Goal: Information Seeking & Learning: Learn about a topic

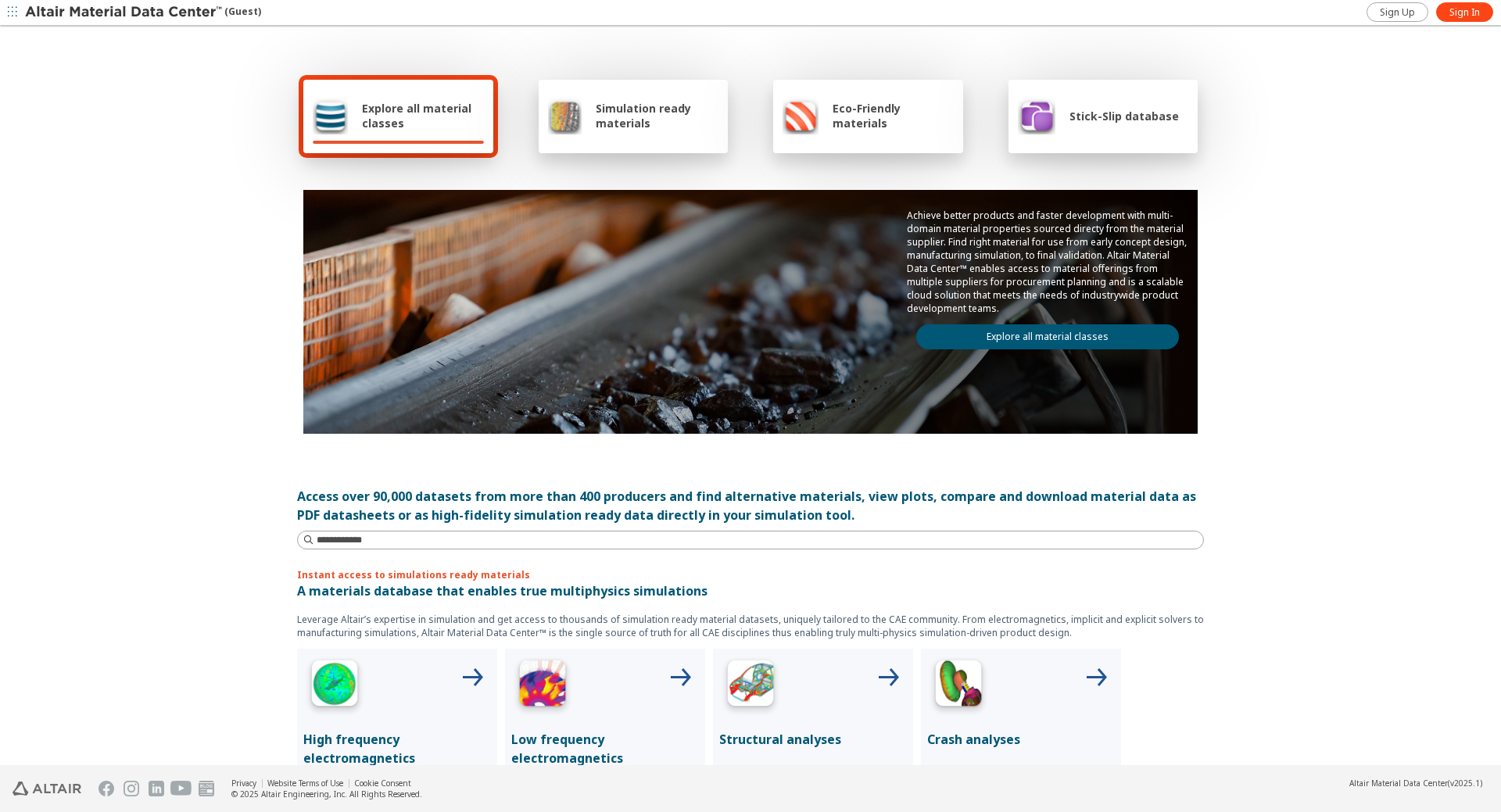
click at [418, 120] on span "Explore all material classes" at bounding box center [423, 115] width 122 height 30
click at [417, 99] on div "Explore all material classes" at bounding box center [397, 115] width 171 height 38
click at [1034, 334] on link "Explore all material classes" at bounding box center [1047, 336] width 262 height 25
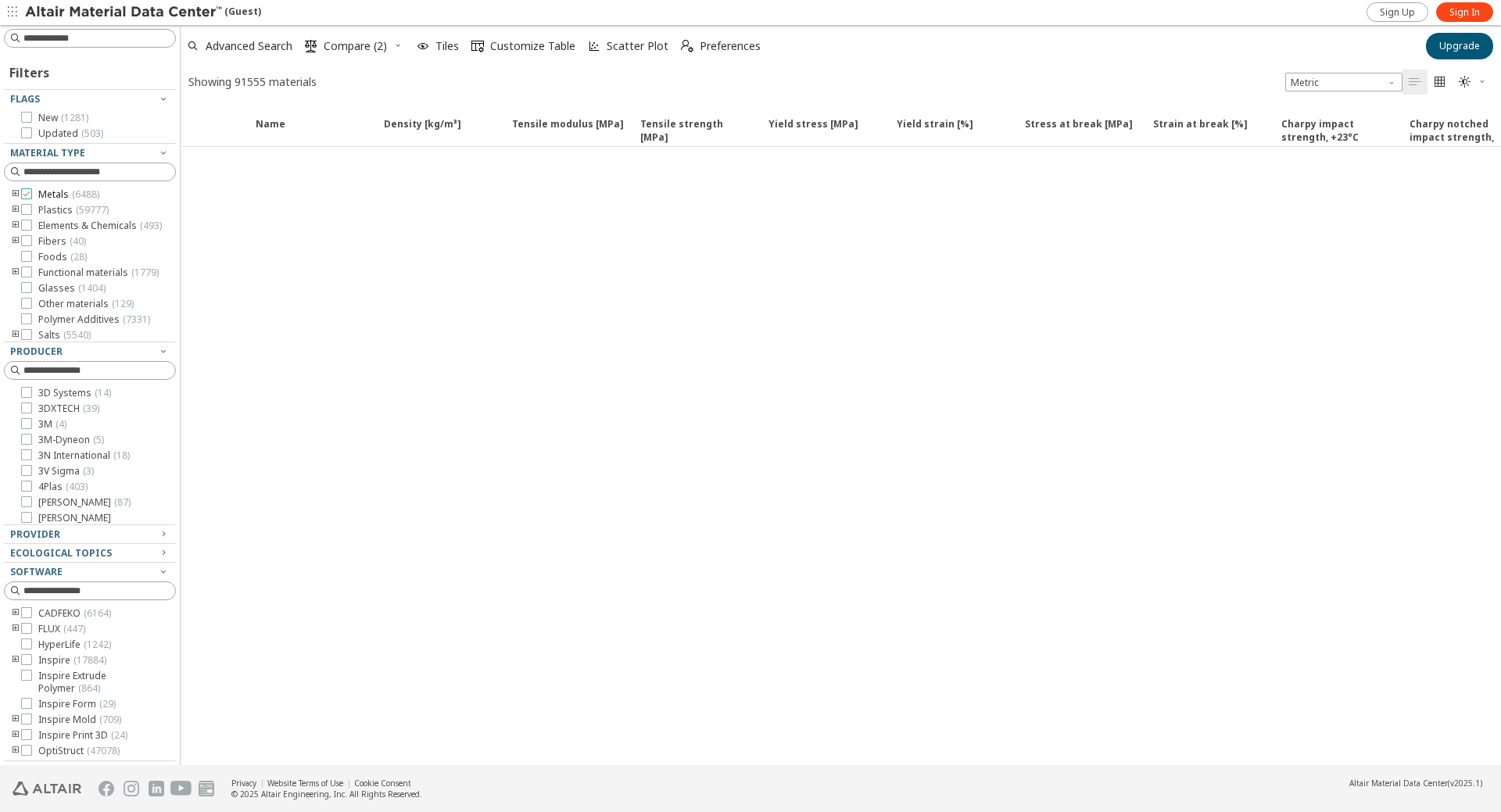
click at [28, 193] on icon at bounding box center [27, 194] width 11 height 11
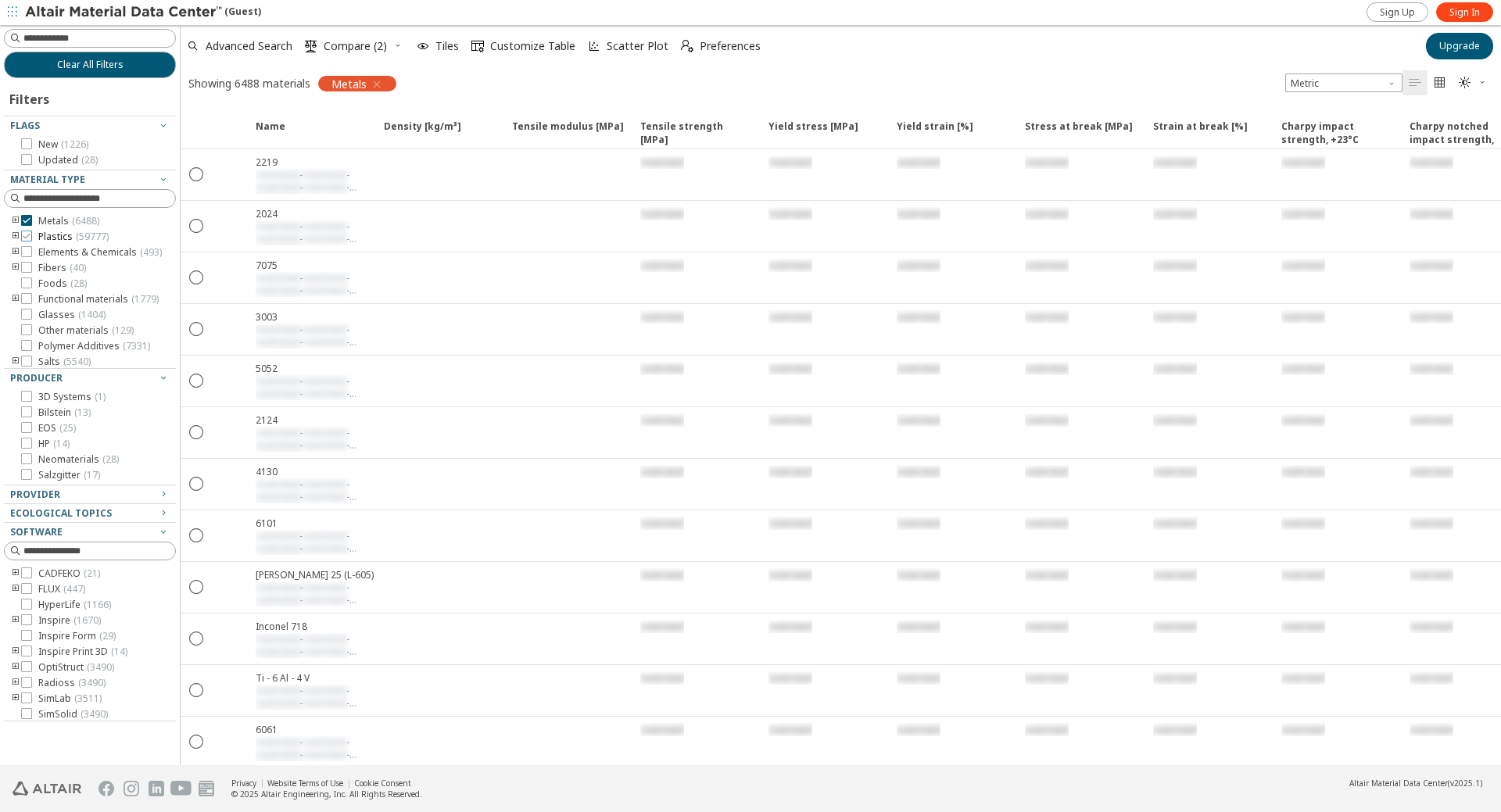
drag, startPoint x: 29, startPoint y: 220, endPoint x: 21, endPoint y: 236, distance: 17.9
click at [29, 220] on icon at bounding box center [27, 221] width 11 height 11
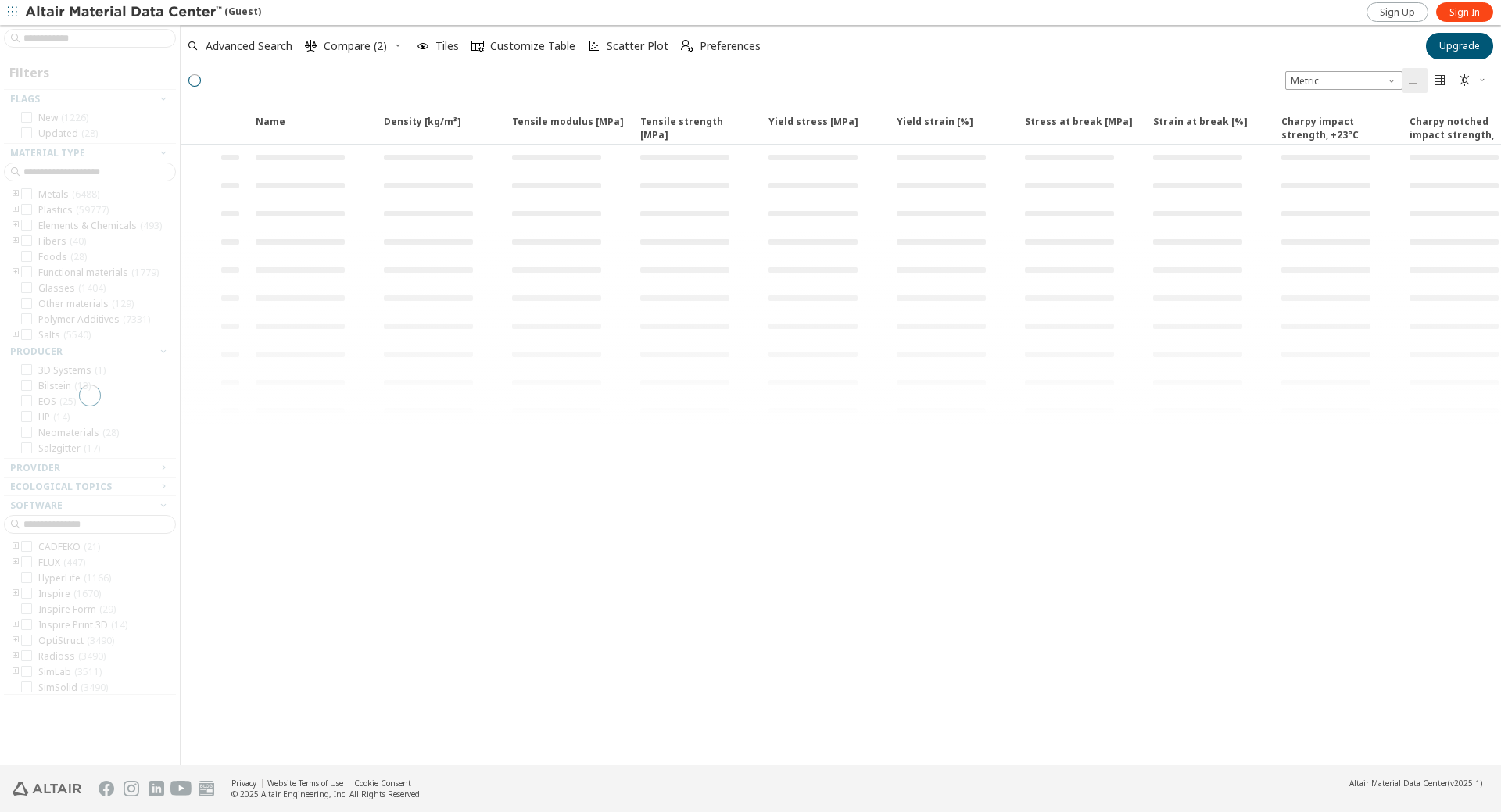
click at [24, 236] on div at bounding box center [90, 394] width 180 height 740
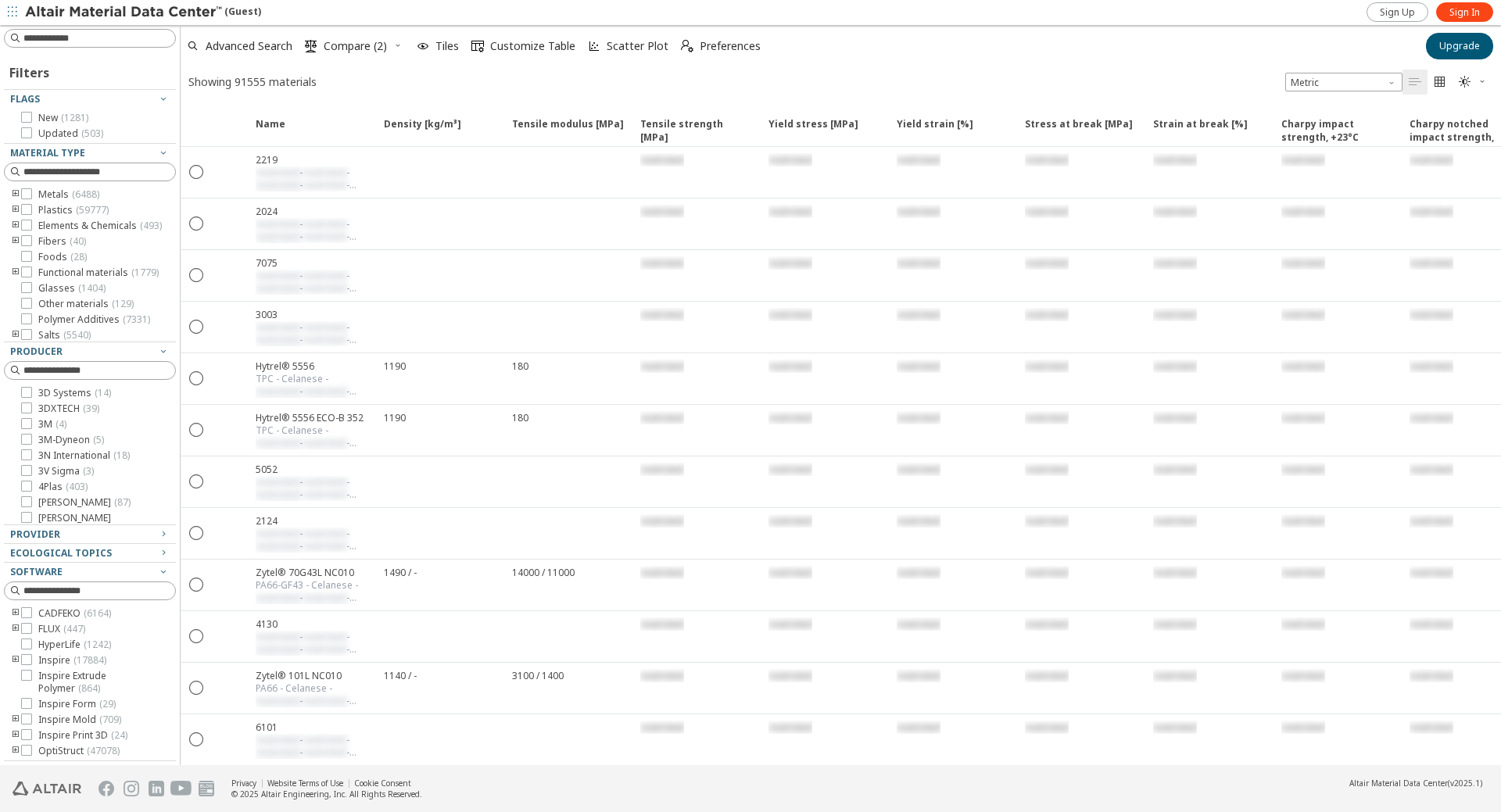
click at [18, 211] on icon "toogle group" at bounding box center [16, 211] width 11 height 13
click at [38, 224] on icon "toogle group" at bounding box center [39, 226] width 11 height 13
click at [72, 238] on icon at bounding box center [74, 241] width 11 height 11
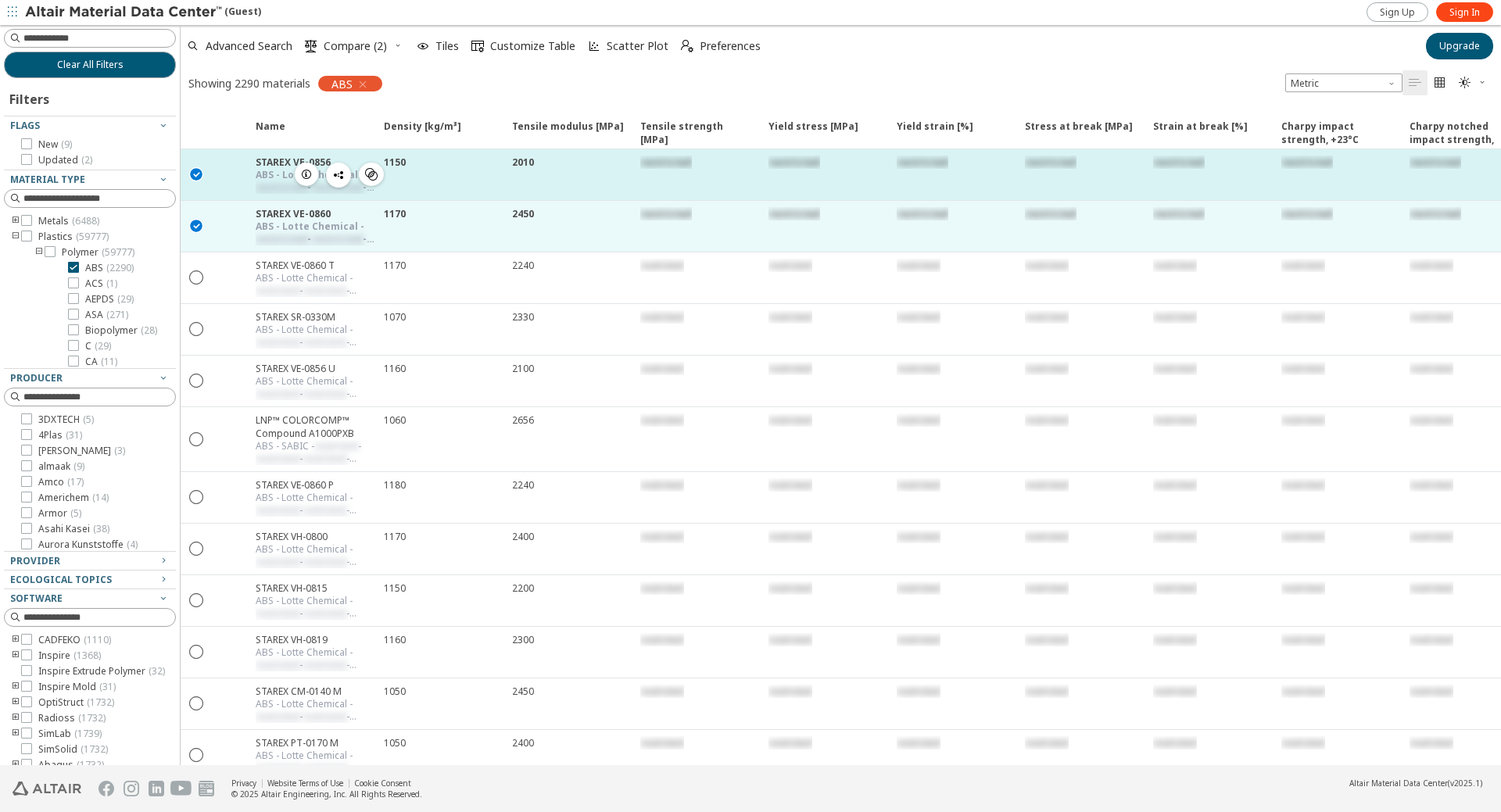
click at [372, 179] on icon "" at bounding box center [372, 175] width 13 height 13
click at [370, 170] on icon "" at bounding box center [372, 175] width 13 height 13
click at [377, 177] on icon "" at bounding box center [372, 175] width 13 height 13
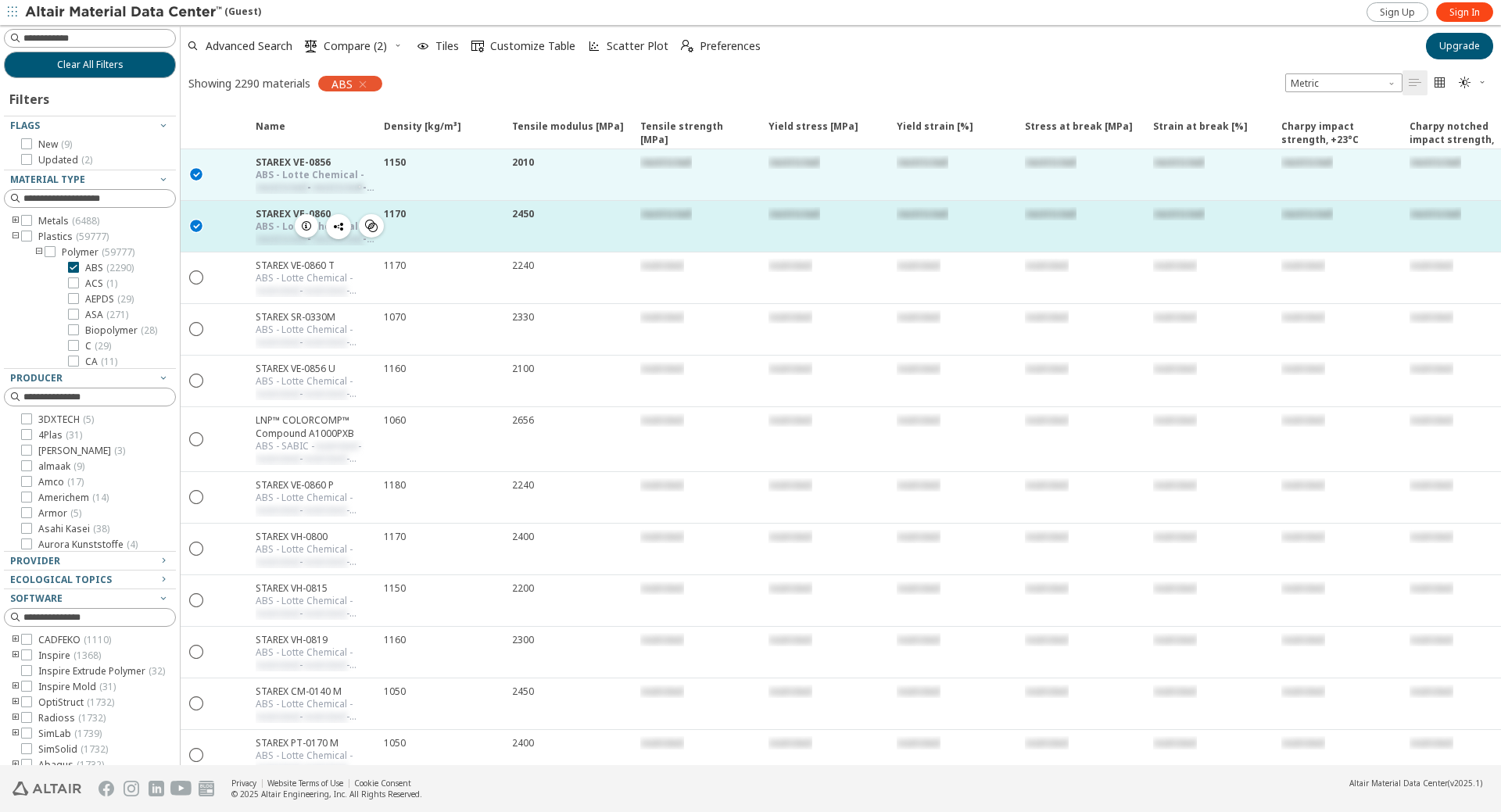
click at [196, 225] on icon "" at bounding box center [197, 224] width 14 height 14
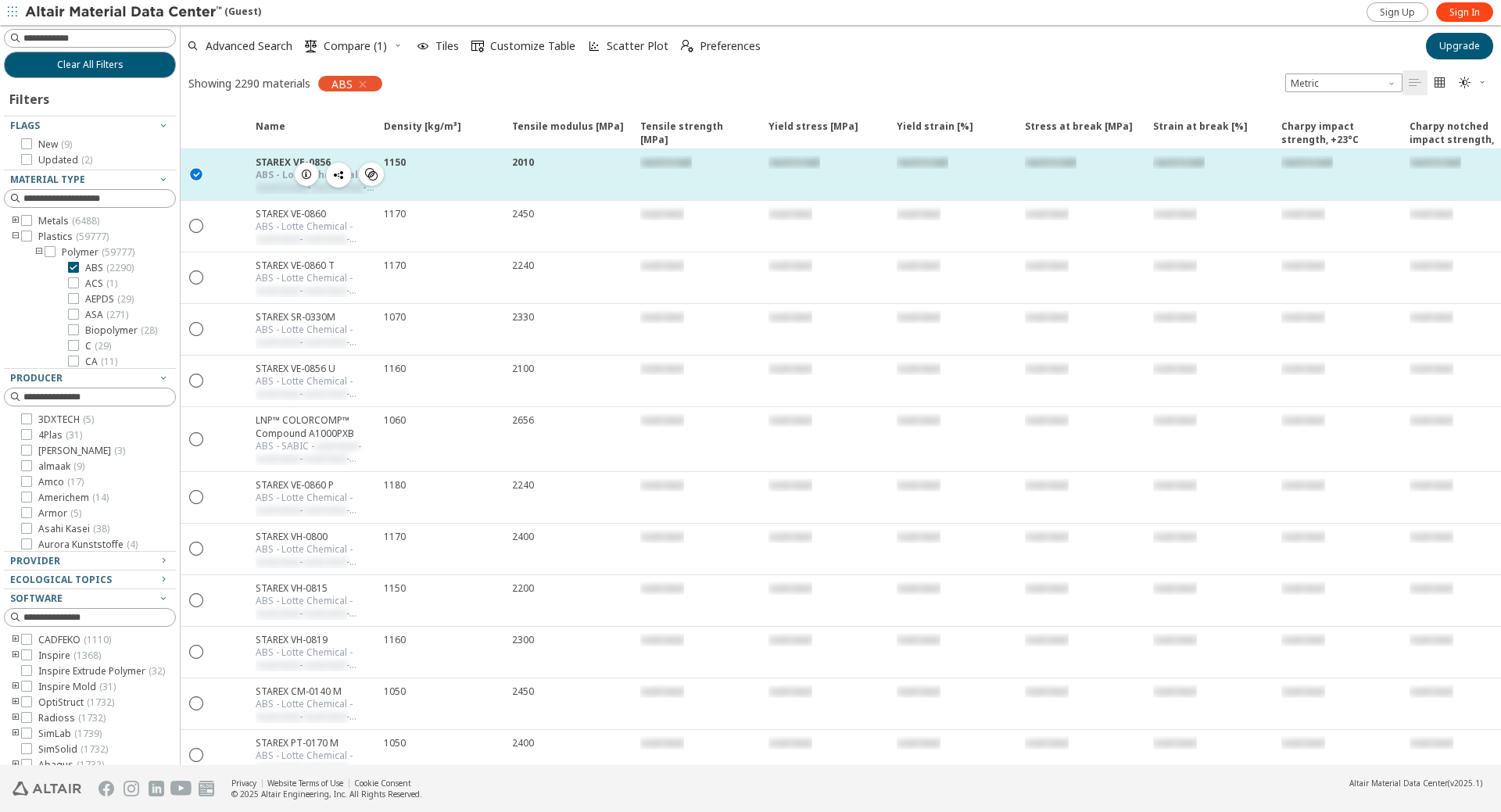
click at [373, 178] on icon "" at bounding box center [372, 175] width 13 height 13
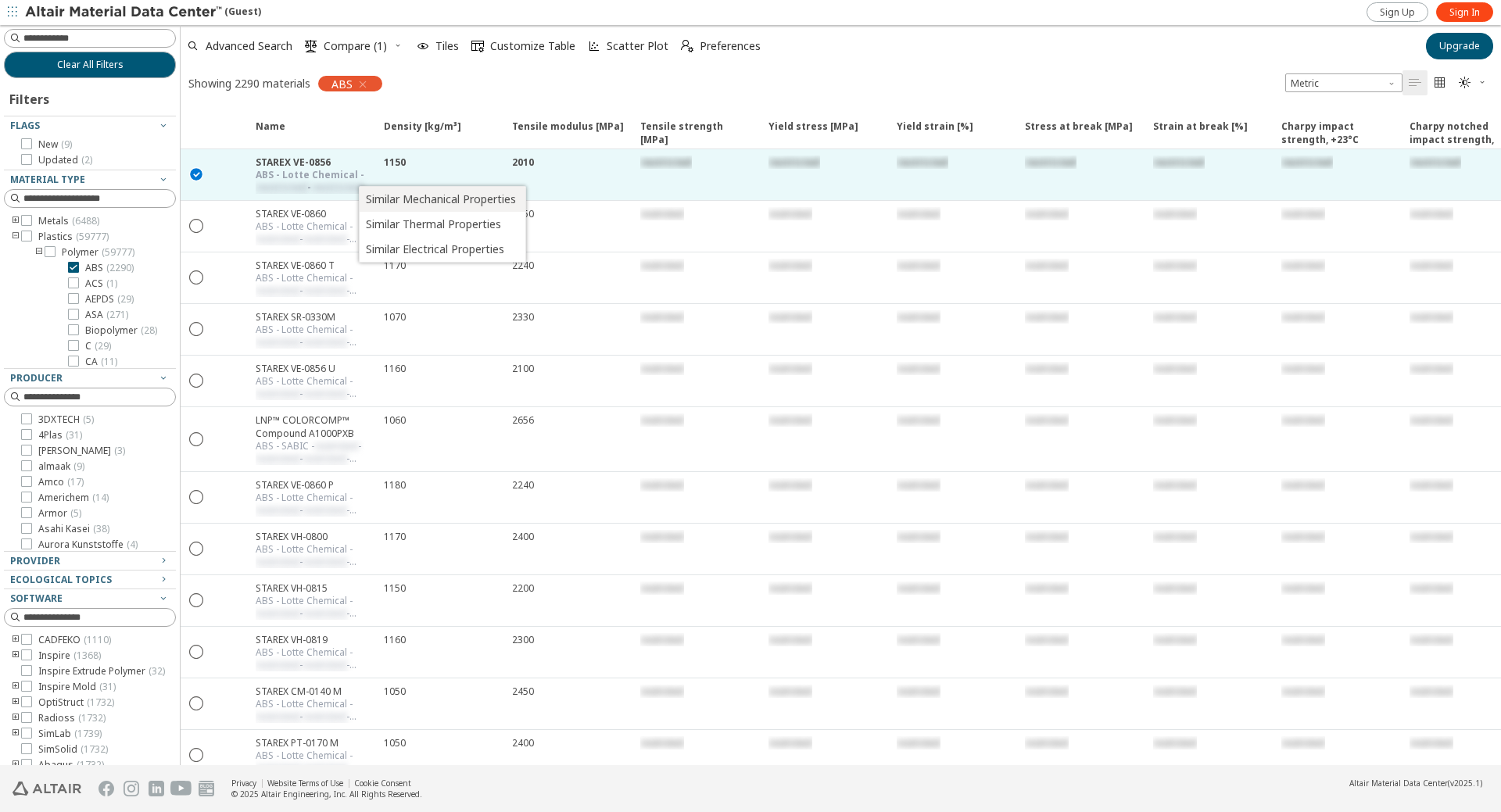
click at [413, 203] on span "Similar Mechanical Properties" at bounding box center [441, 199] width 150 height 25
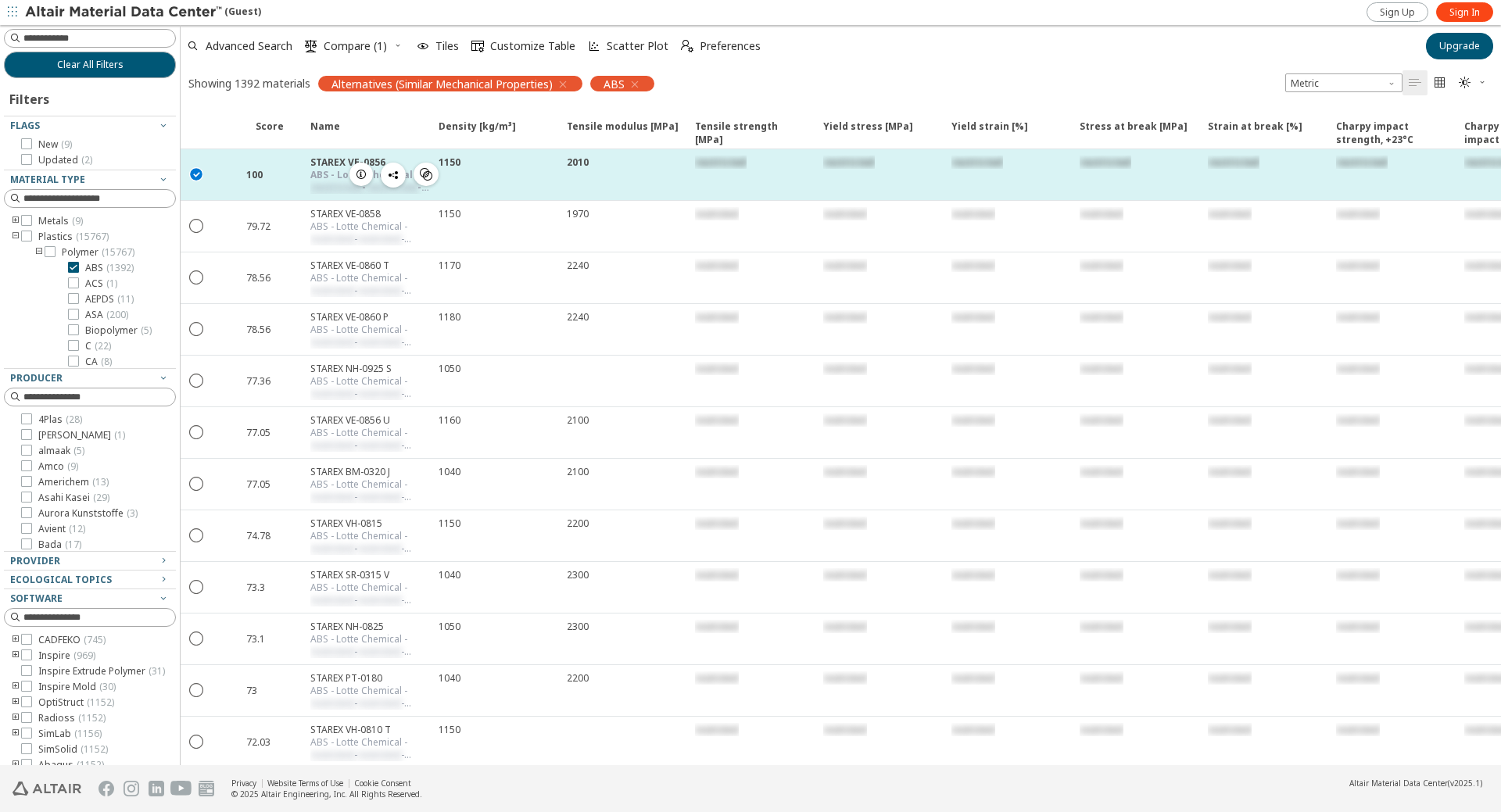
click at [429, 173] on icon "" at bounding box center [426, 175] width 13 height 13
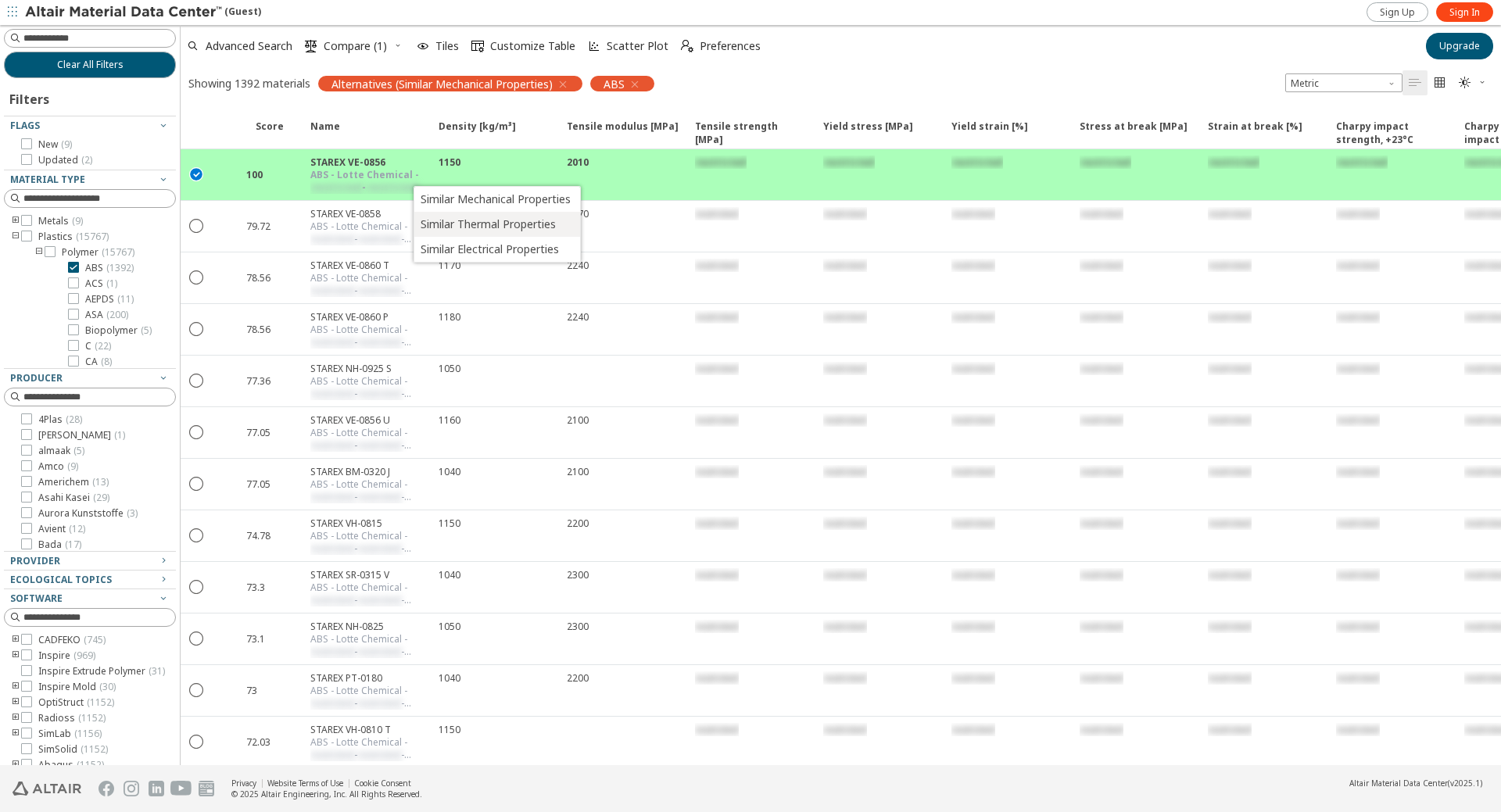
click at [454, 218] on span "Similar Thermal Properties" at bounding box center [495, 224] width 150 height 25
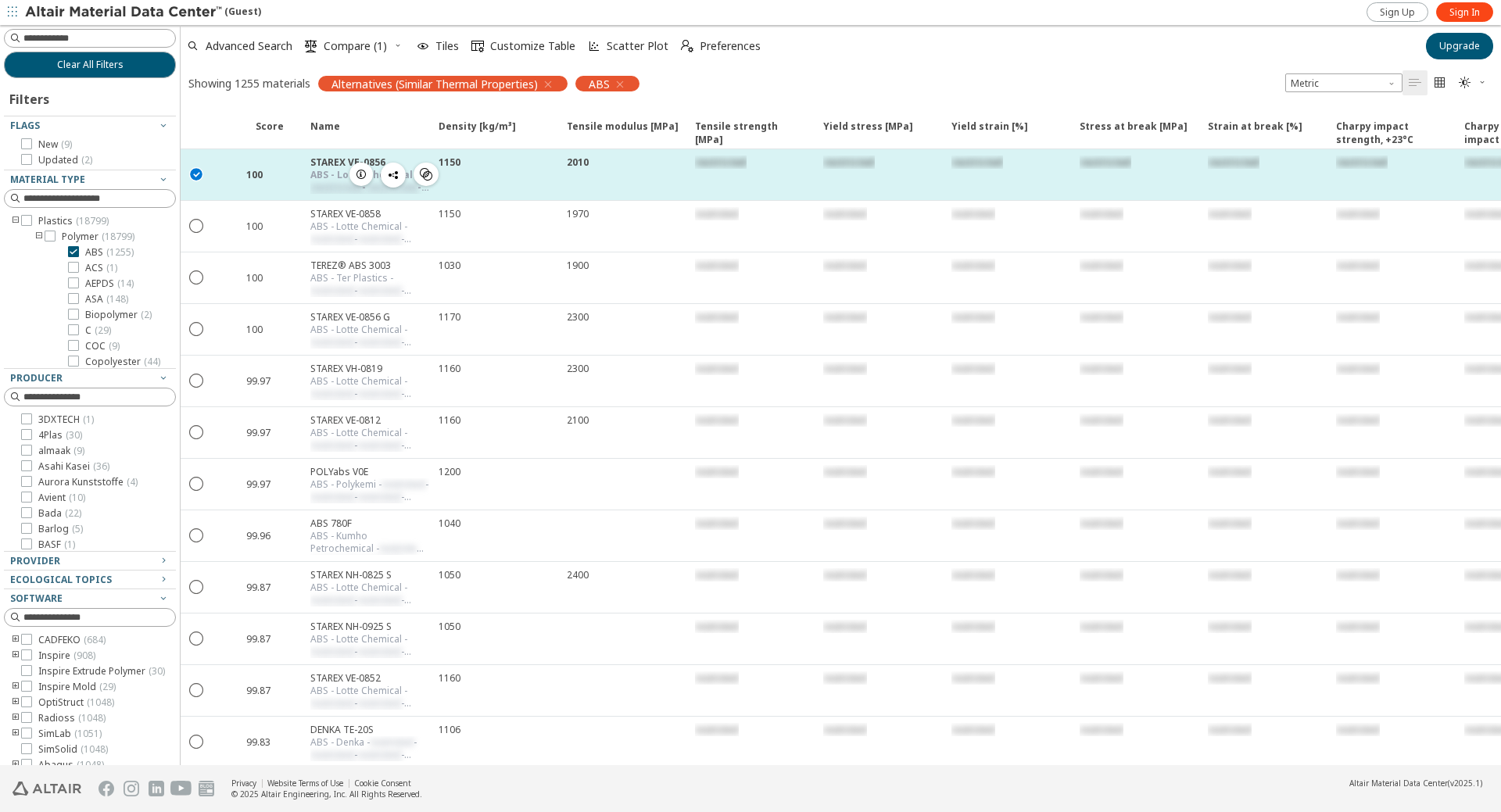
click at [364, 175] on icon "button" at bounding box center [361, 175] width 13 height 13
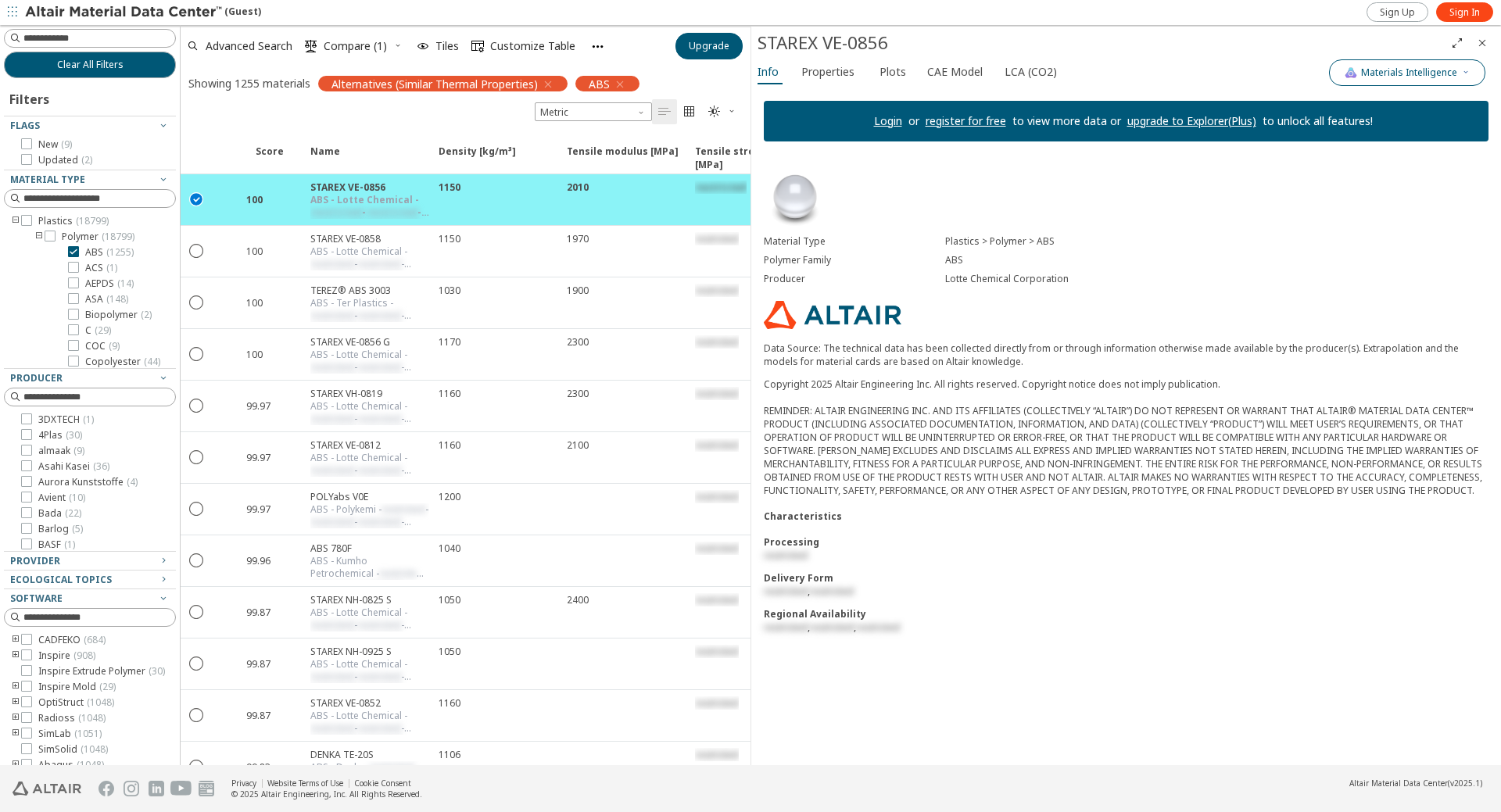
click at [1407, 71] on span "Materials Intelligence" at bounding box center [1409, 73] width 96 height 13
click at [946, 68] on span "CAE Model" at bounding box center [955, 71] width 55 height 25
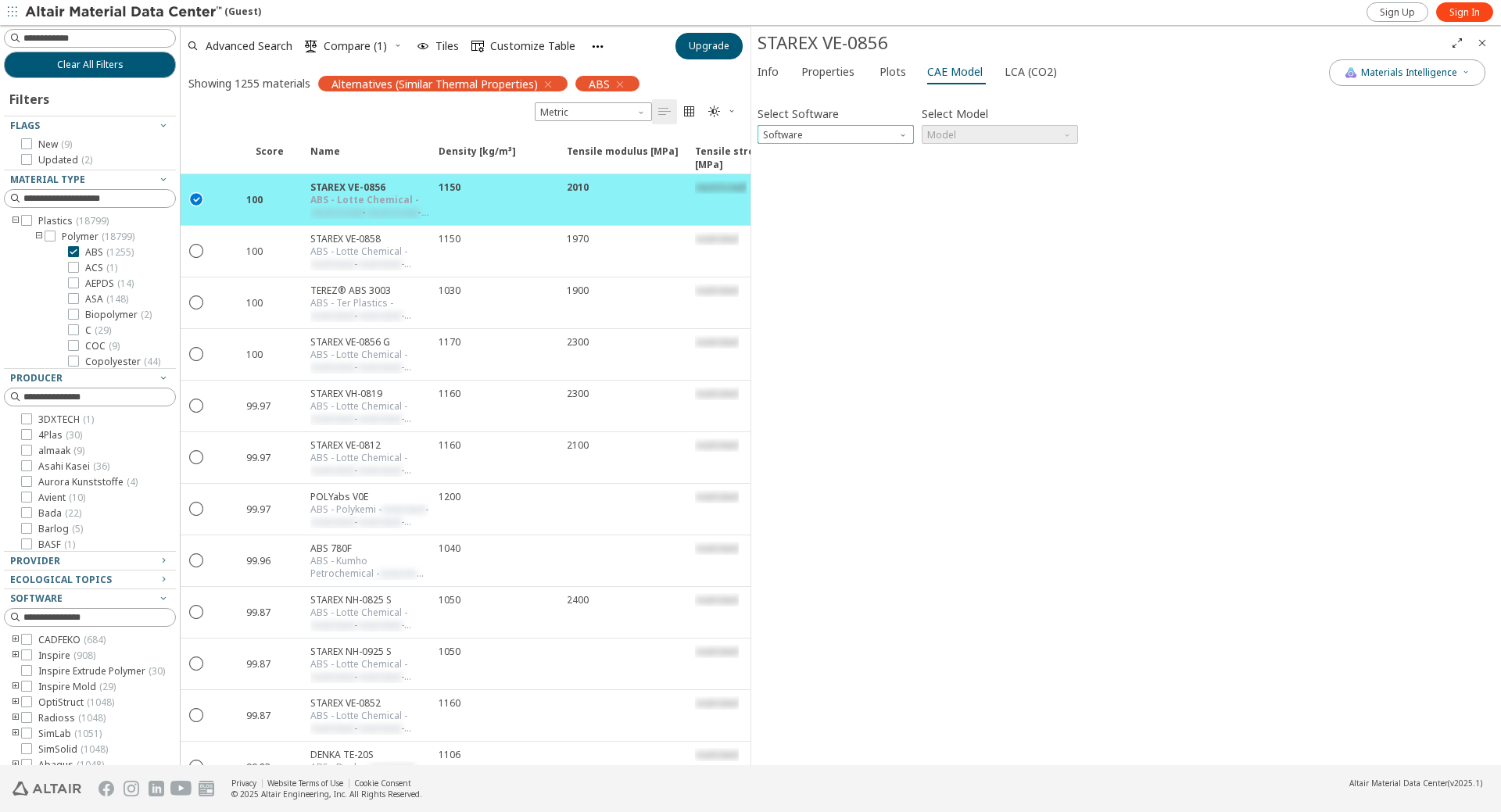
click at [898, 138] on div "Software" at bounding box center [836, 134] width 156 height 18
click at [780, 271] on span "Abaqus" at bounding box center [782, 267] width 35 height 13
click at [957, 139] on span "Model" at bounding box center [999, 134] width 156 height 18
click at [962, 150] on span "Elastic" at bounding box center [1000, 154] width 144 height 11
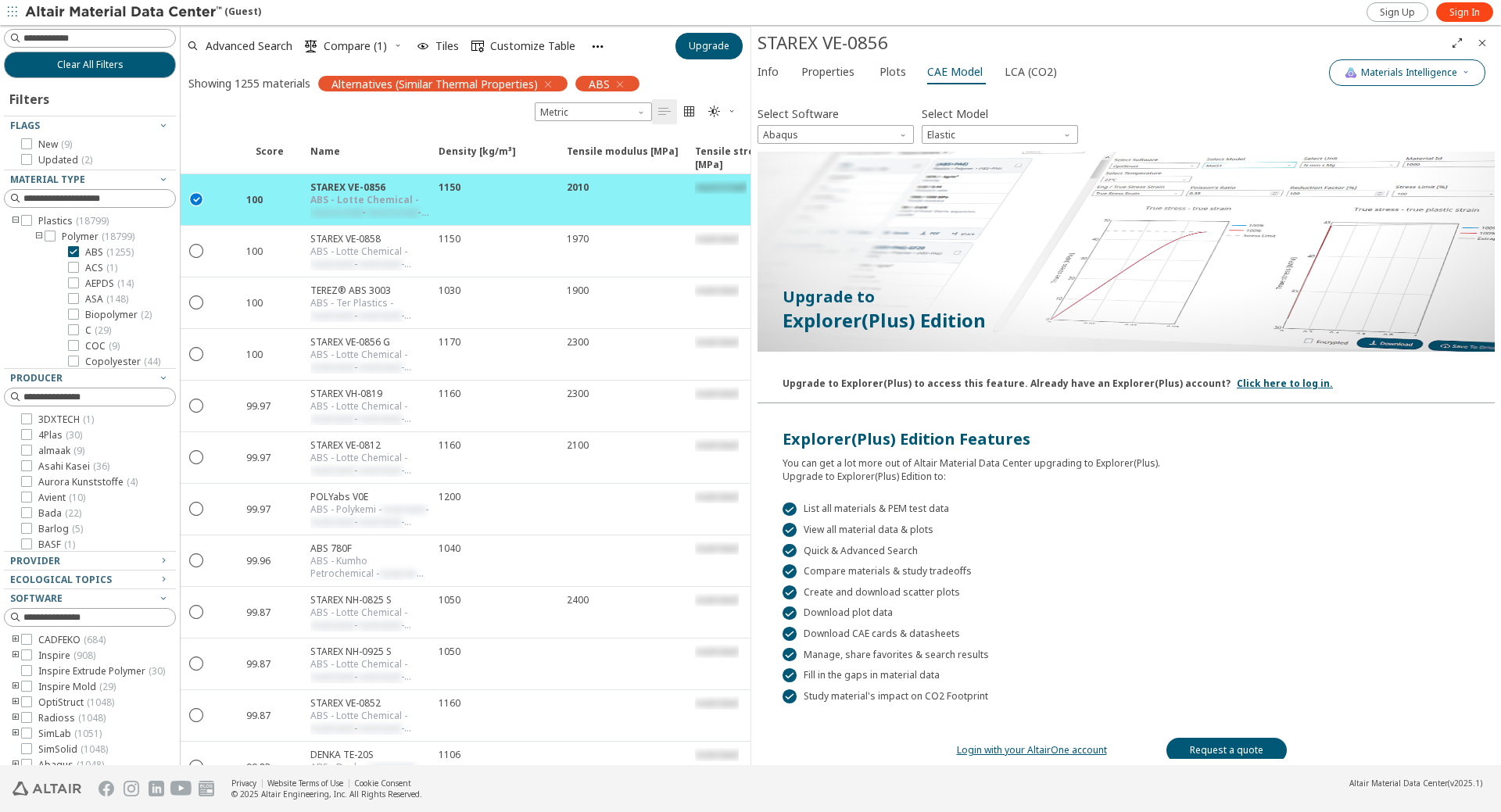
click at [1377, 76] on span "Materials Intelligence" at bounding box center [1409, 73] width 96 height 13
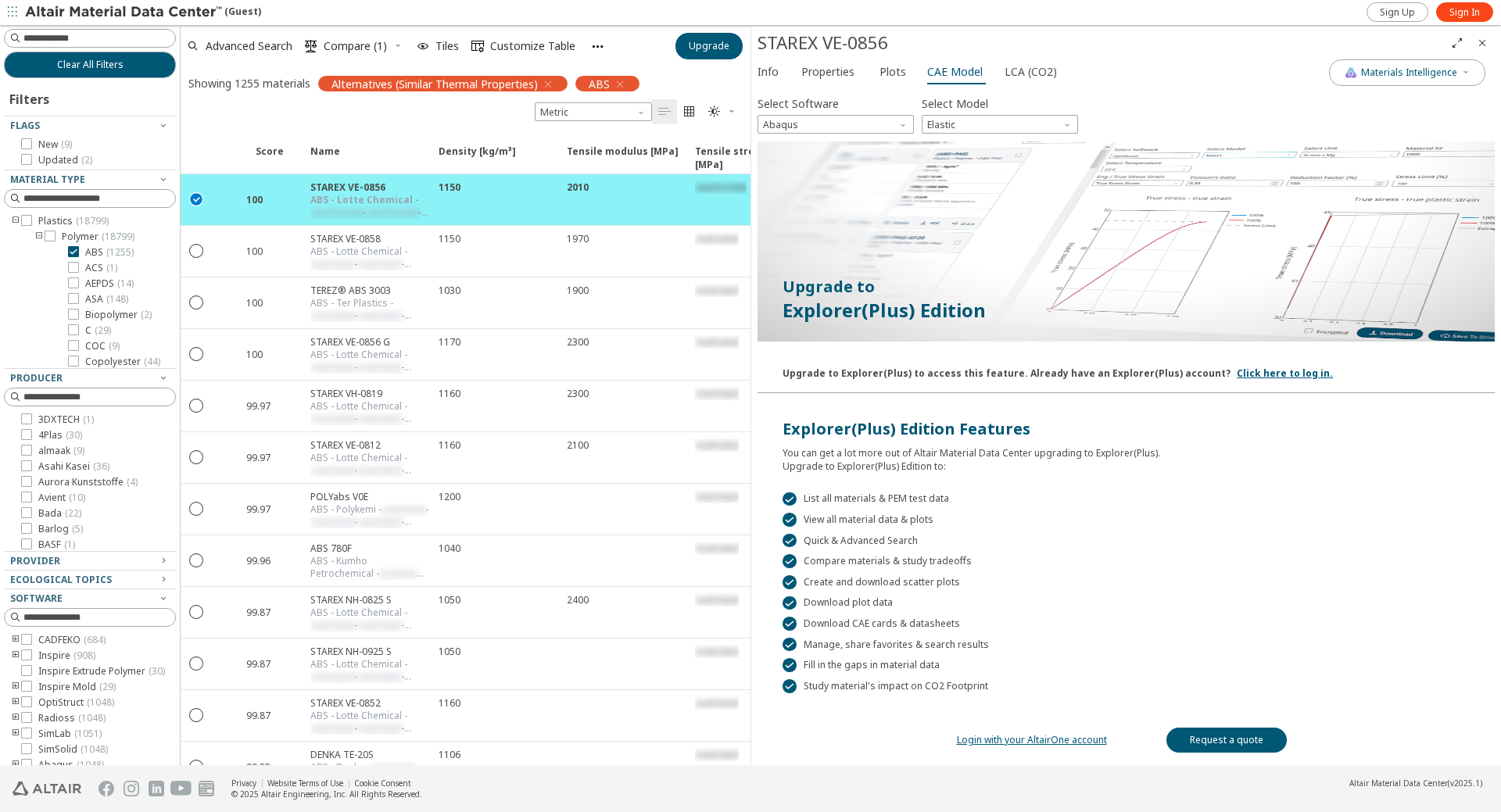
scroll to position [13, 0]
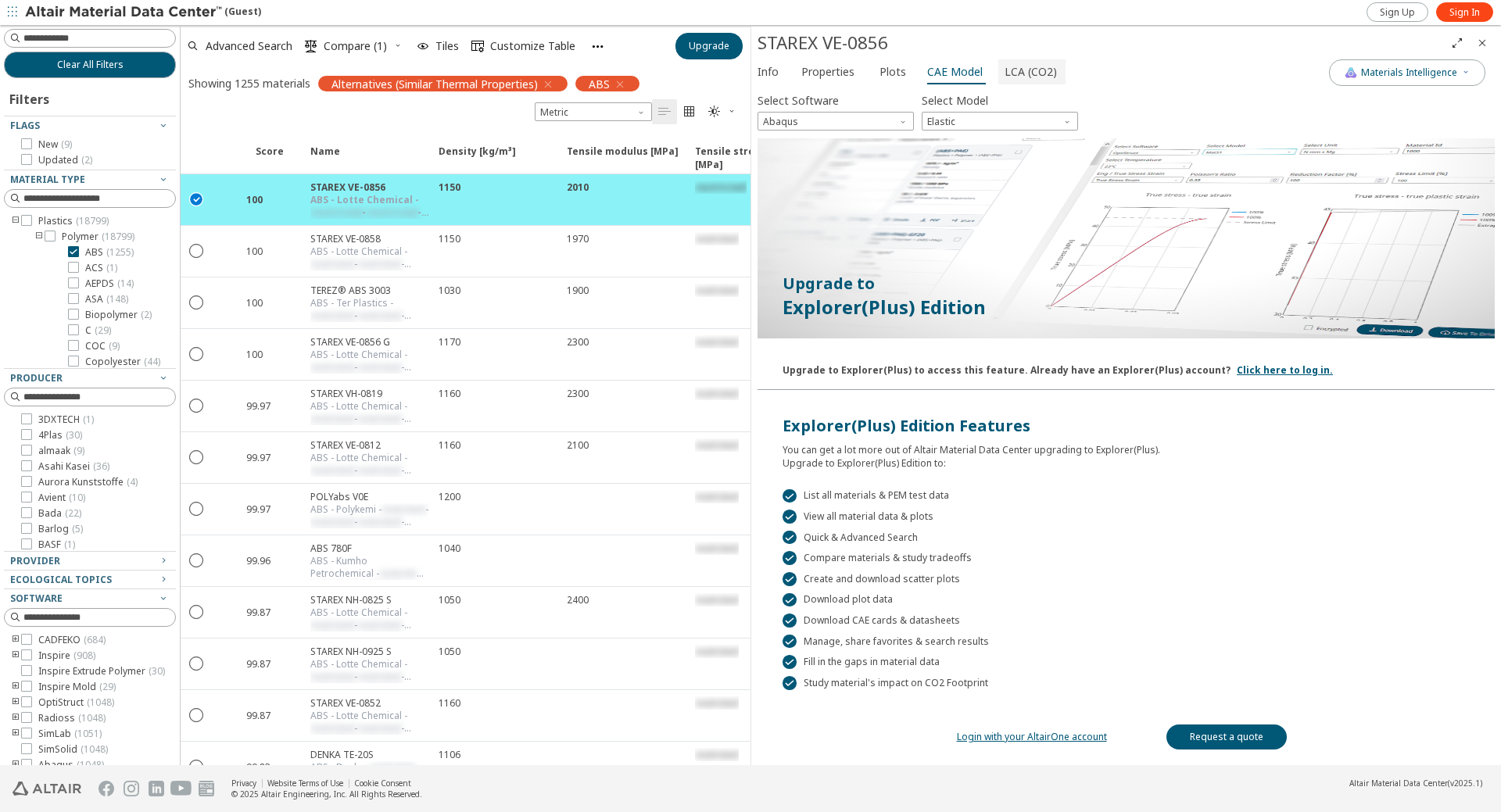
click at [1007, 76] on span "LCA (CO2)" at bounding box center [1031, 71] width 53 height 25
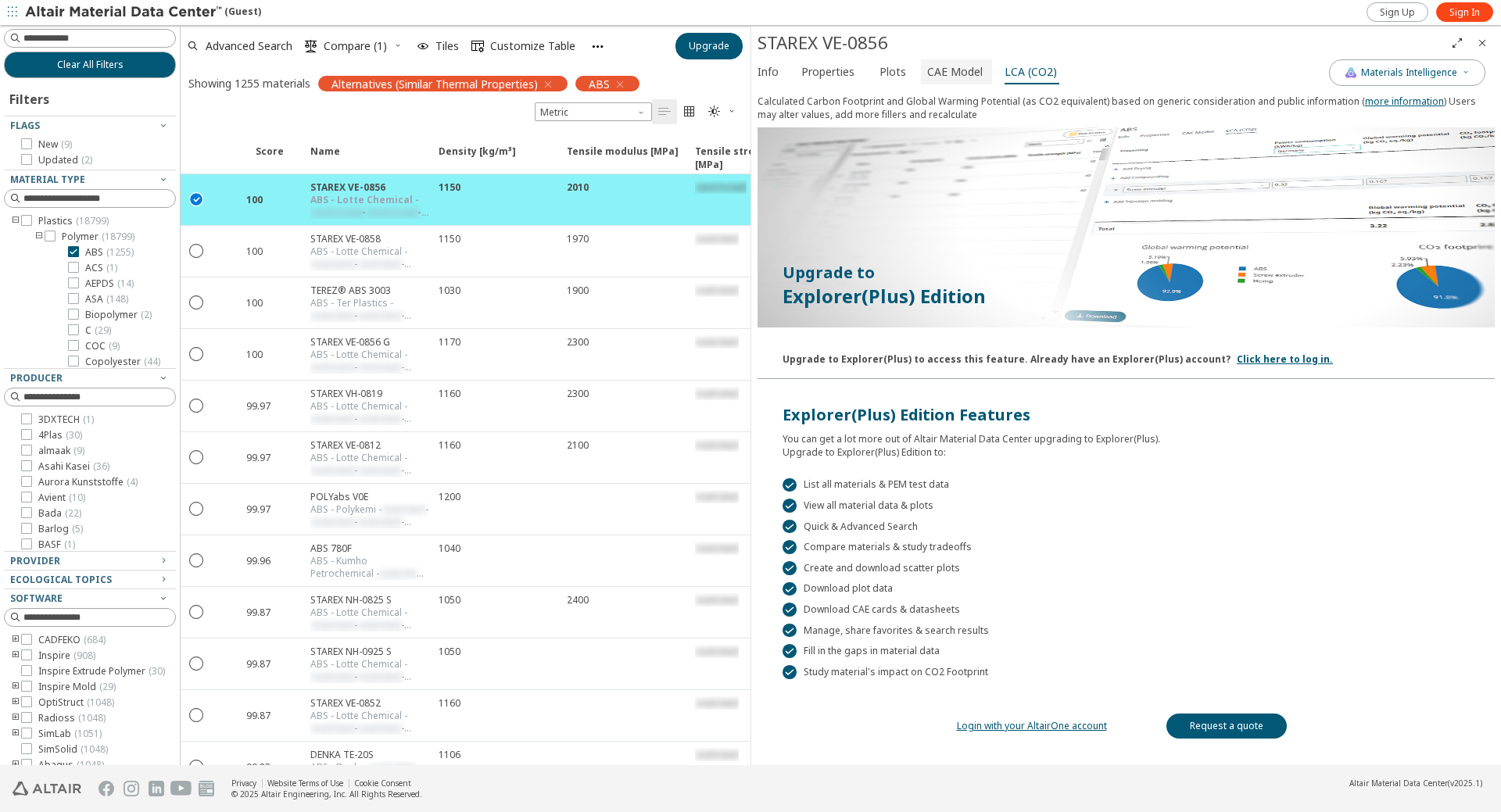
click at [949, 71] on span "CAE Model" at bounding box center [955, 71] width 55 height 25
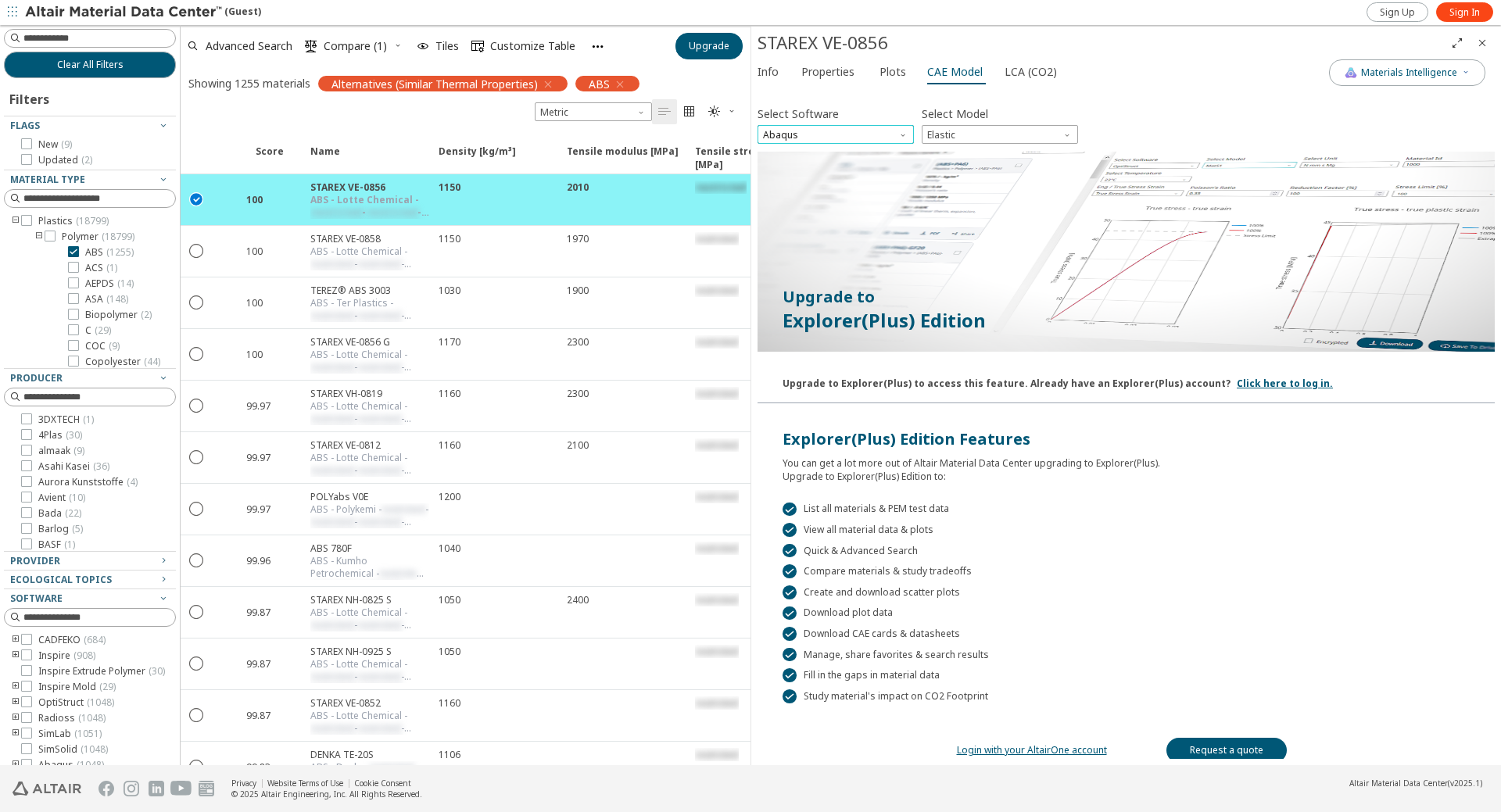
click at [821, 133] on span "Abaqus" at bounding box center [836, 134] width 156 height 18
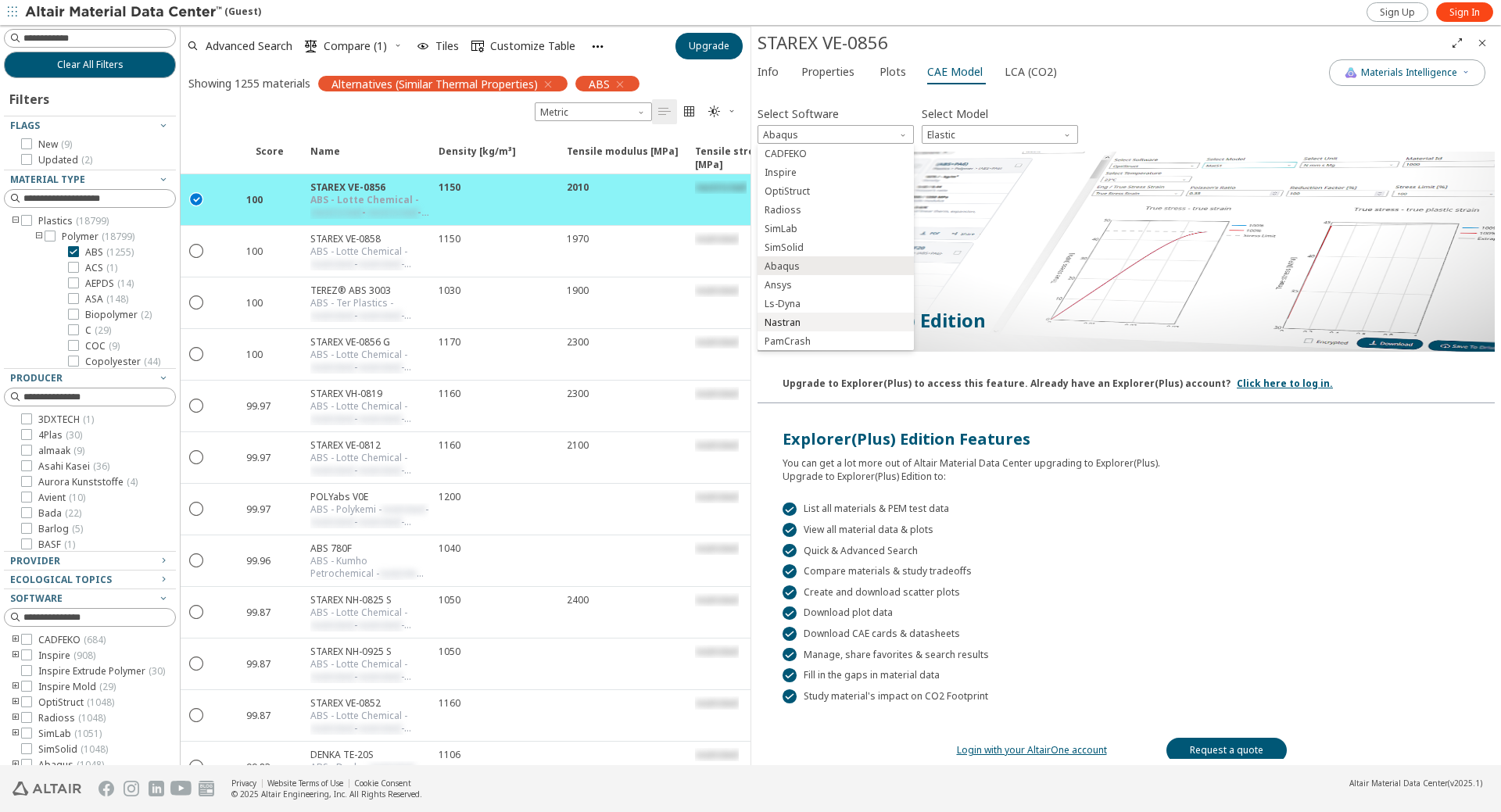
click at [794, 322] on span "Nastran" at bounding box center [782, 323] width 36 height 13
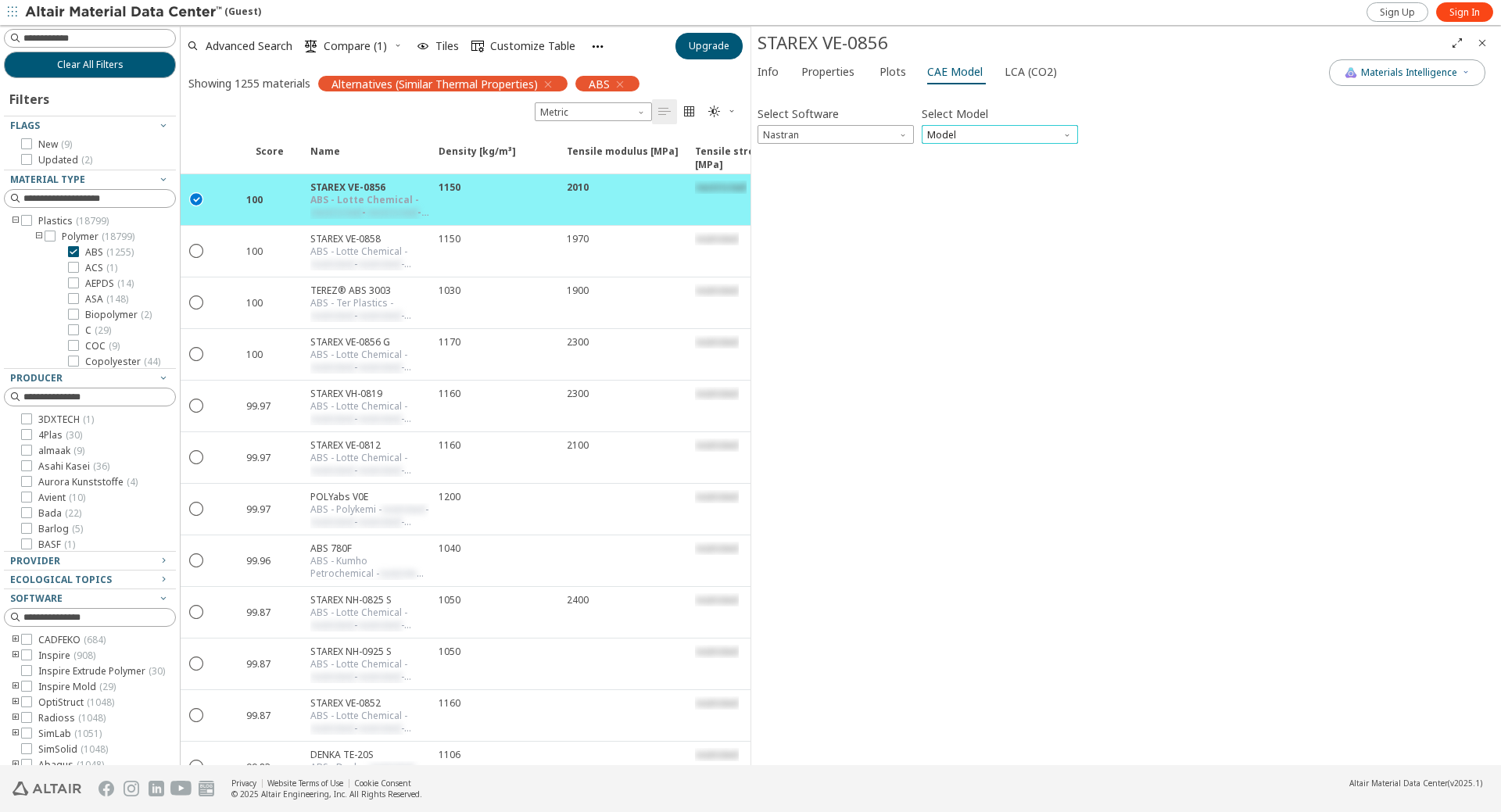
click at [973, 137] on span "Model" at bounding box center [999, 134] width 156 height 18
click at [893, 137] on span "Nastran" at bounding box center [836, 134] width 156 height 18
click at [778, 286] on span "Ansys" at bounding box center [778, 285] width 28 height 13
click at [946, 133] on span "Model" at bounding box center [999, 134] width 156 height 18
click at [869, 134] on span "Ansys" at bounding box center [836, 134] width 156 height 18
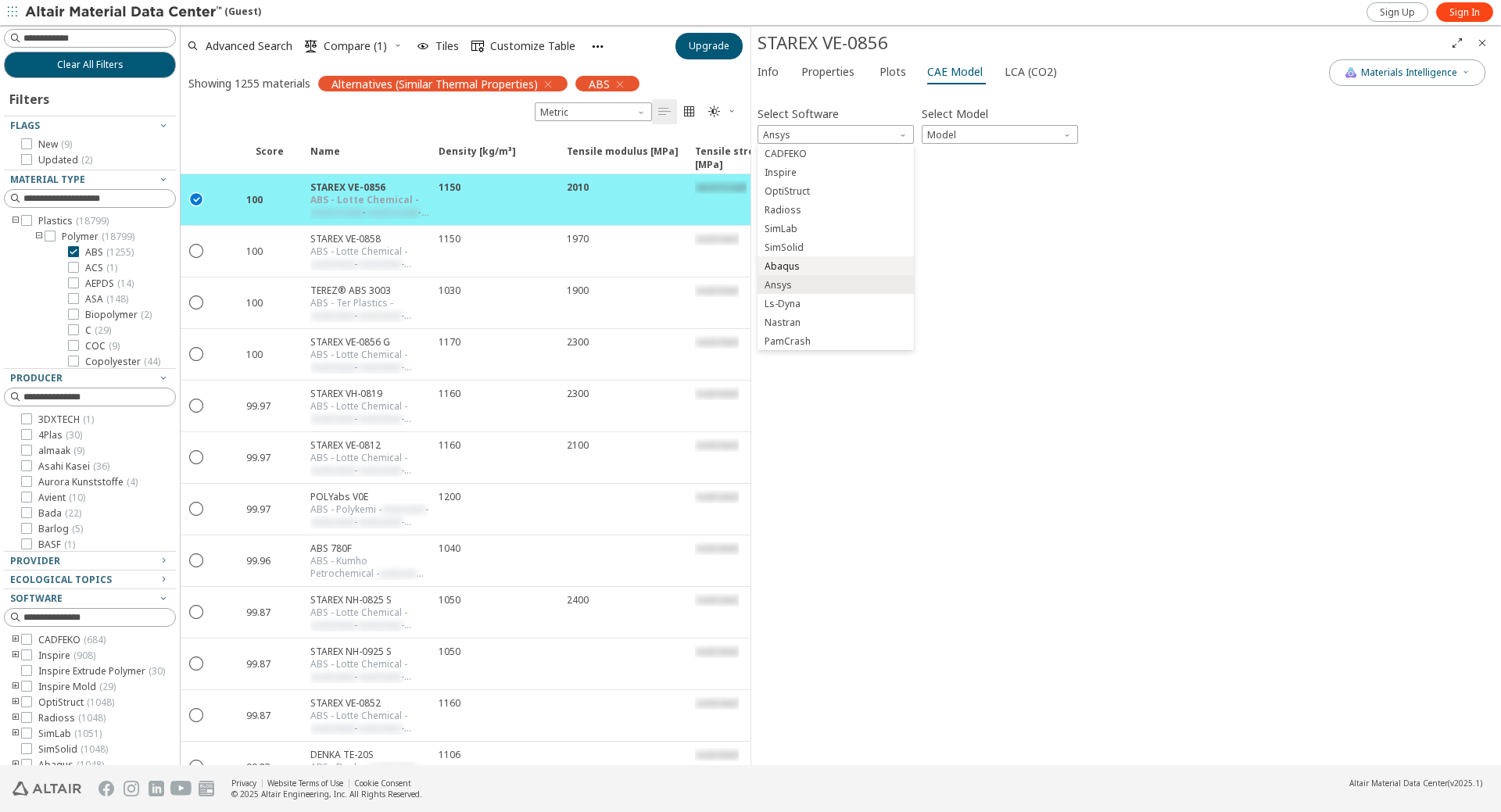
click at [788, 268] on span "Abaqus" at bounding box center [782, 267] width 35 height 13
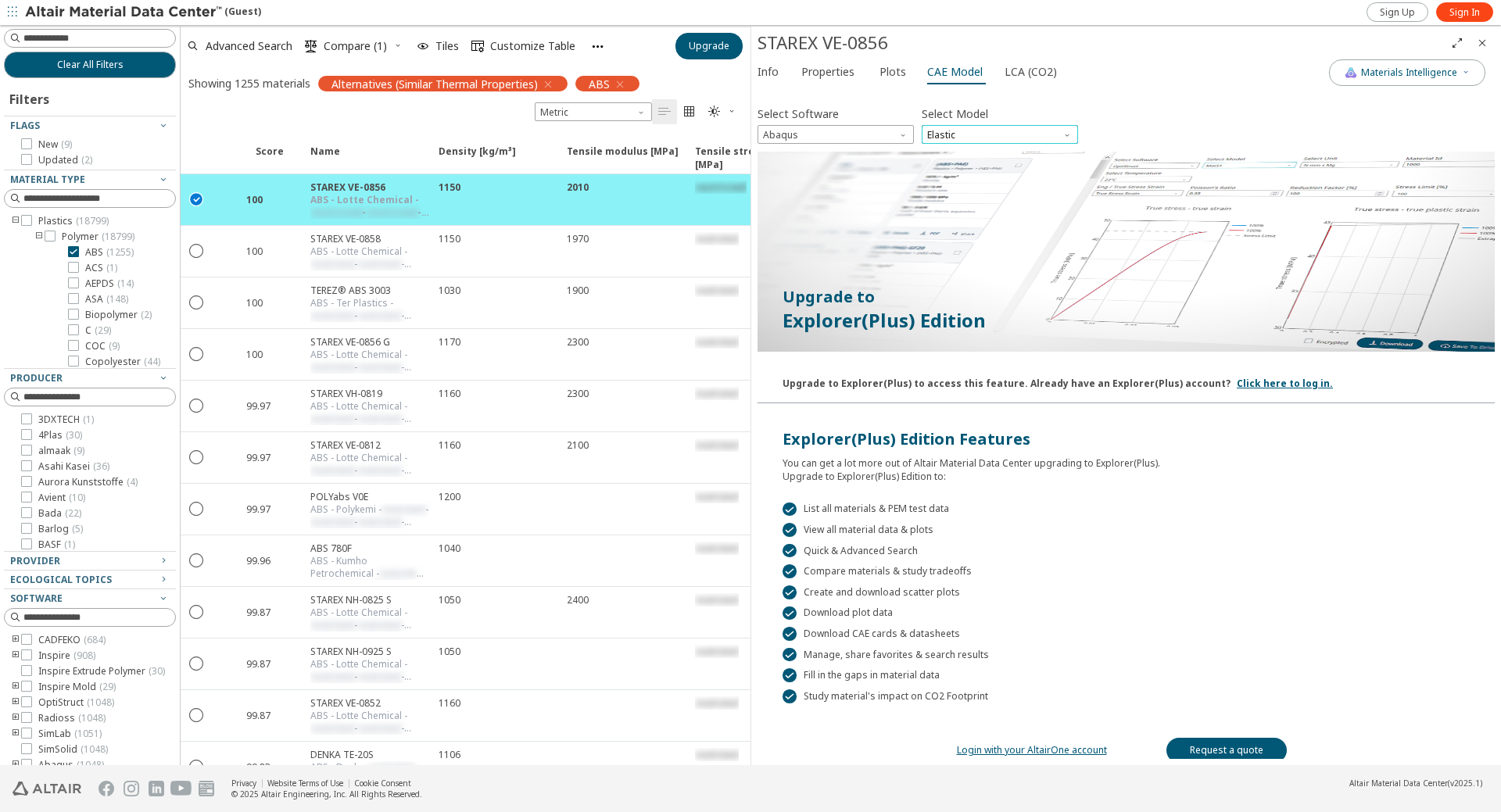
click at [952, 128] on span "Elastic" at bounding box center [999, 134] width 156 height 18
click at [951, 173] on span "Expansion" at bounding box center [952, 173] width 46 height 13
click at [981, 134] on span "Expansion" at bounding box center [999, 134] width 156 height 18
click at [996, 129] on span "Expansion" at bounding box center [999, 134] width 156 height 18
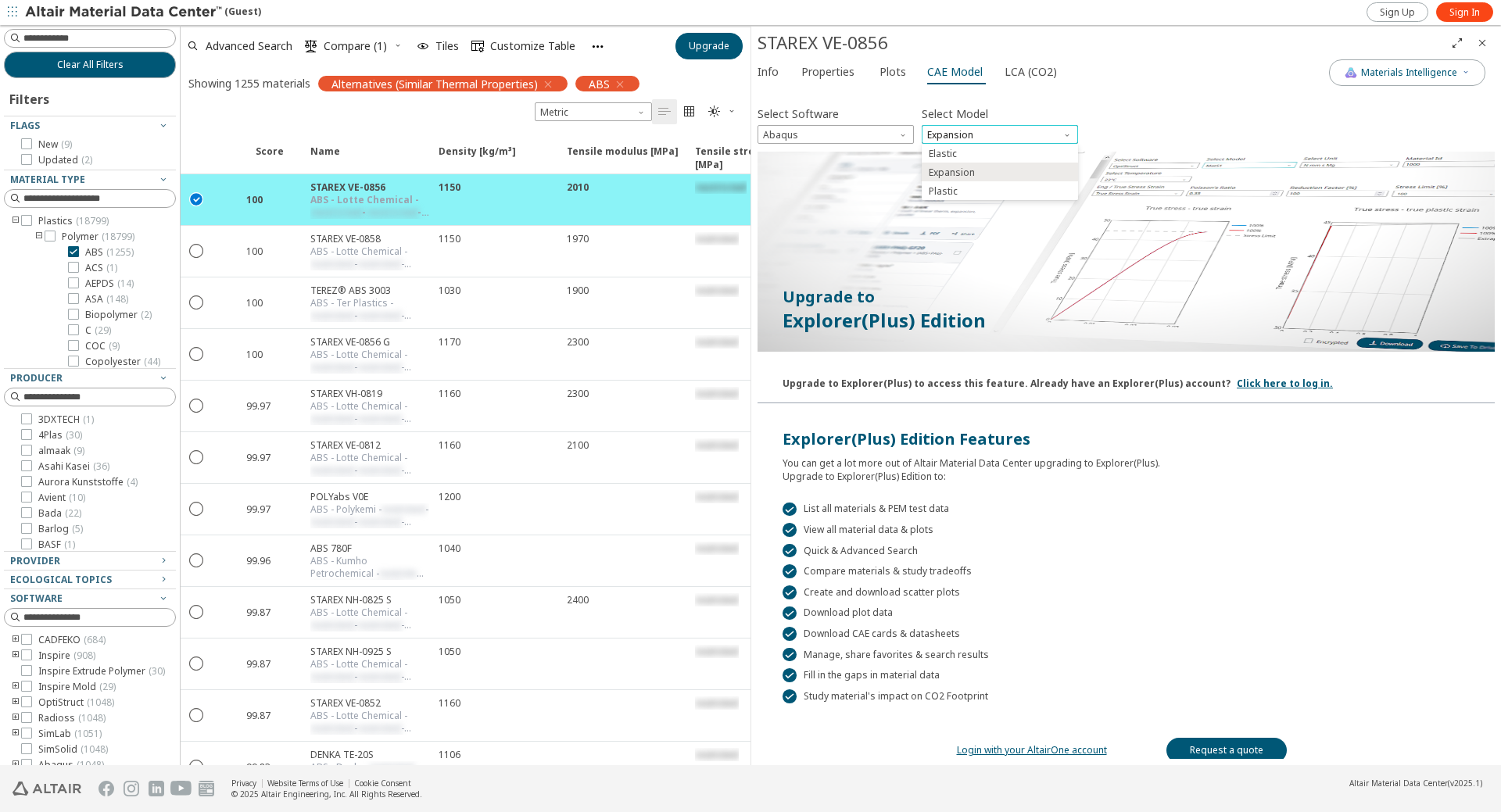
click at [1000, 127] on span "Expansion" at bounding box center [999, 134] width 156 height 18
click at [424, 200] on icon "" at bounding box center [426, 200] width 13 height 13
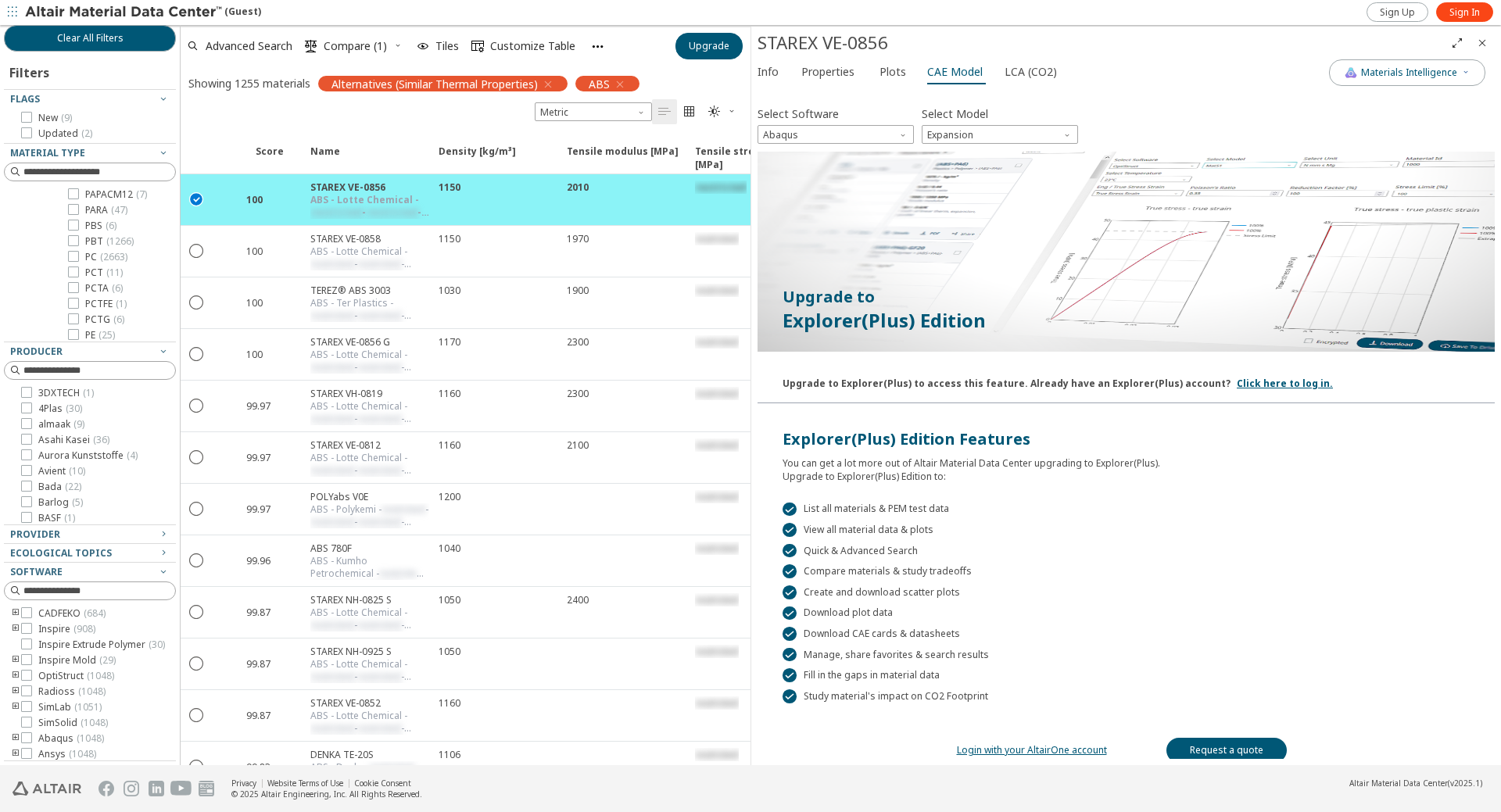
scroll to position [782, 0]
click at [109, 165] on input at bounding box center [99, 172] width 152 height 16
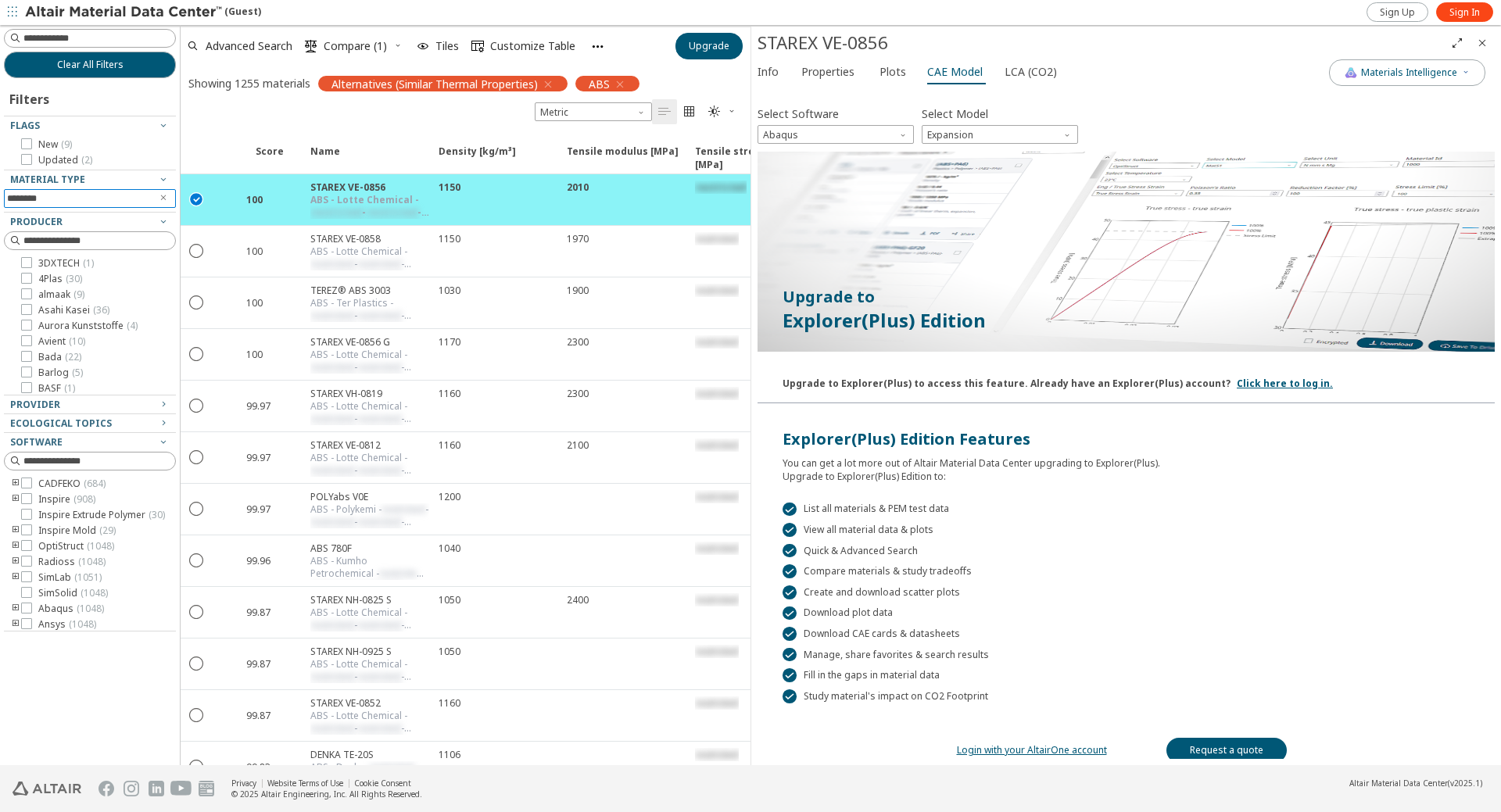
type input "********"
click at [201, 196] on icon "" at bounding box center [197, 198] width 14 height 14
click at [93, 203] on input "********" at bounding box center [79, 199] width 144 height 18
click at [64, 198] on input "********" at bounding box center [79, 199] width 144 height 18
click at [65, 37] on input at bounding box center [92, 38] width 169 height 18
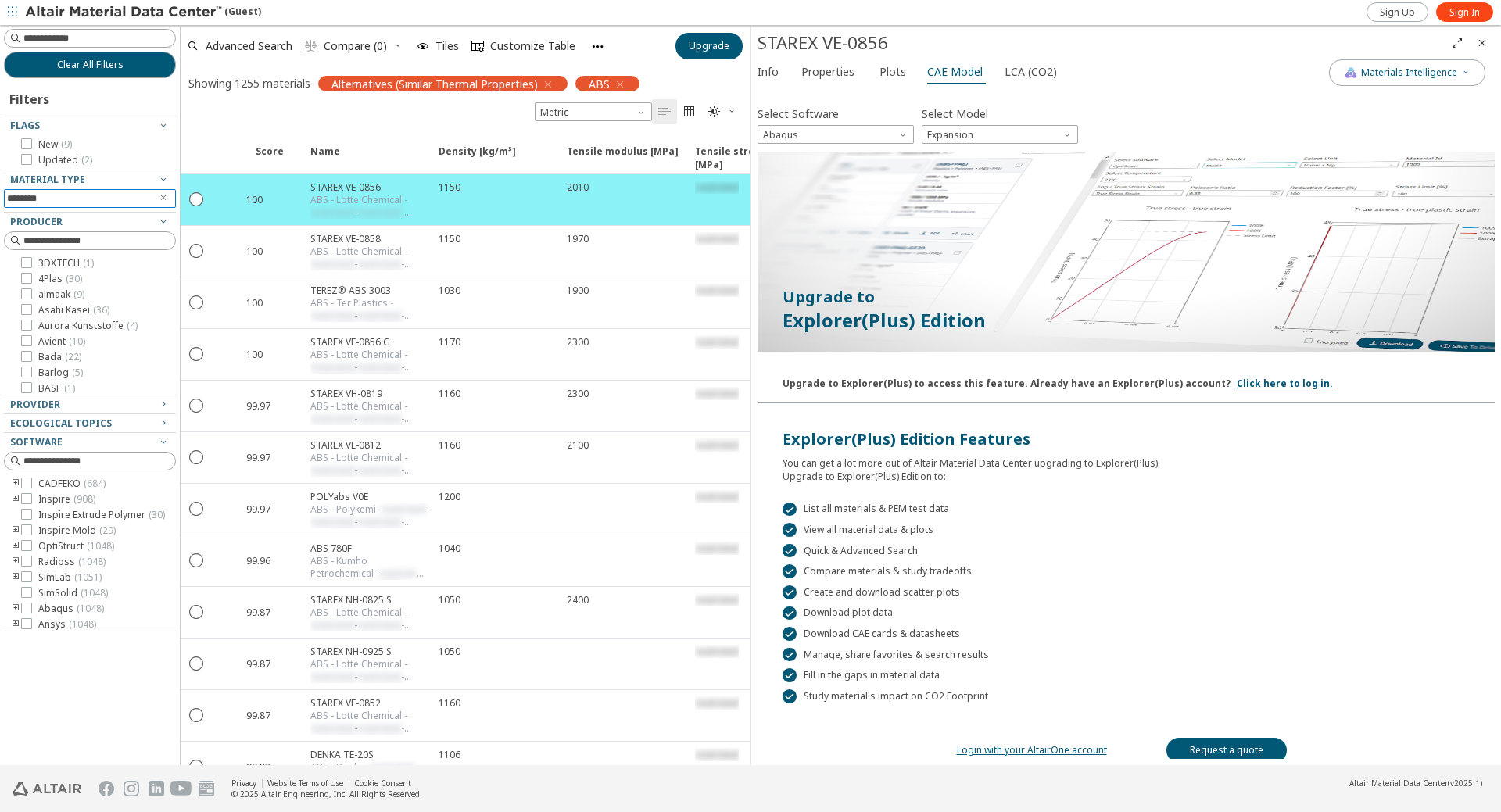
drag, startPoint x: 70, startPoint y: 195, endPoint x: 0, endPoint y: 195, distance: 70.0
click at [0, 195] on div "Clear All Filters Filters Flags New ( 9 ) Updated ( 2 ) Material Type ******** …" at bounding box center [90, 394] width 180 height 740
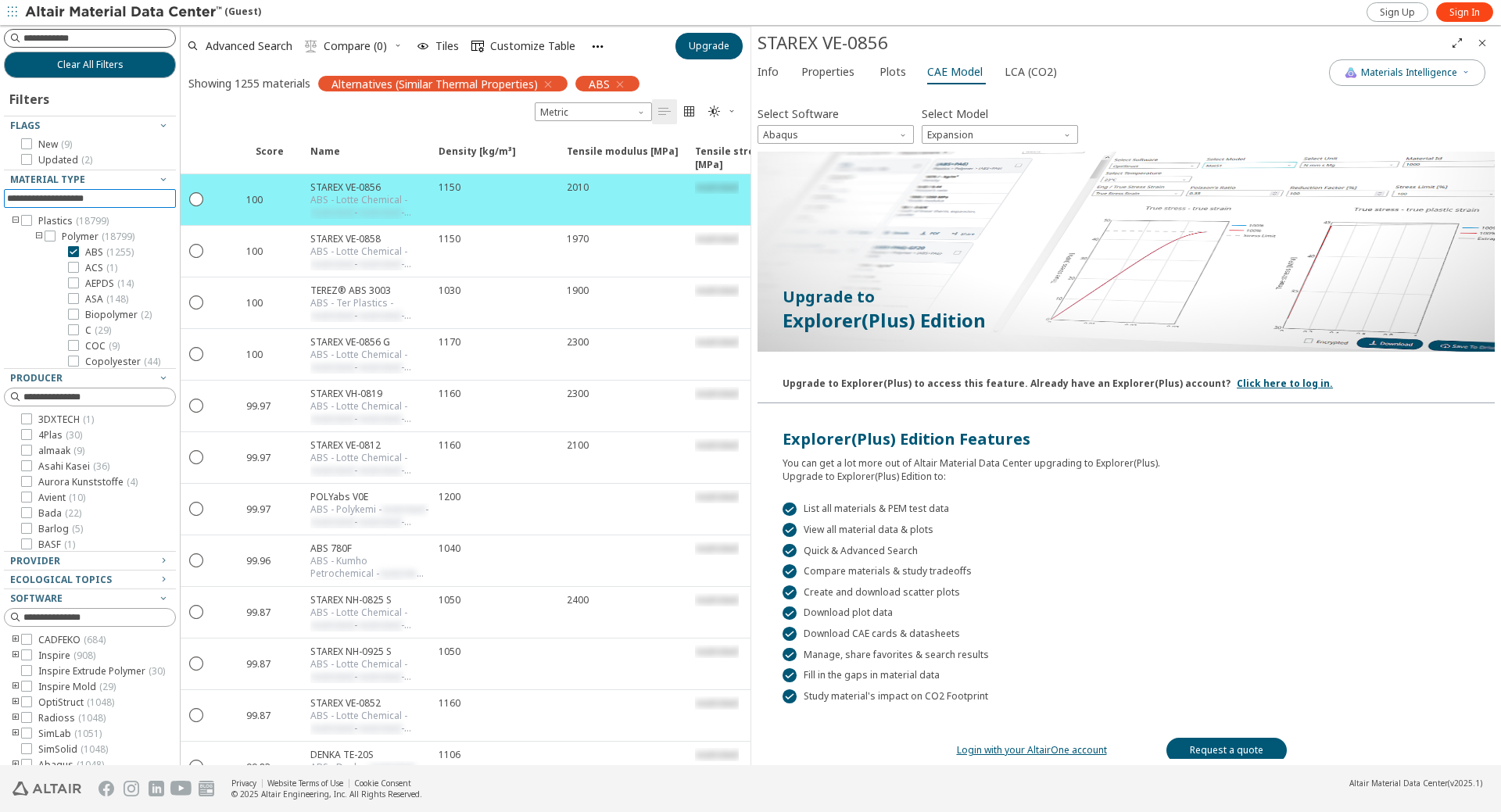
click at [59, 37] on input at bounding box center [99, 38] width 152 height 16
paste input "********"
type input "********"
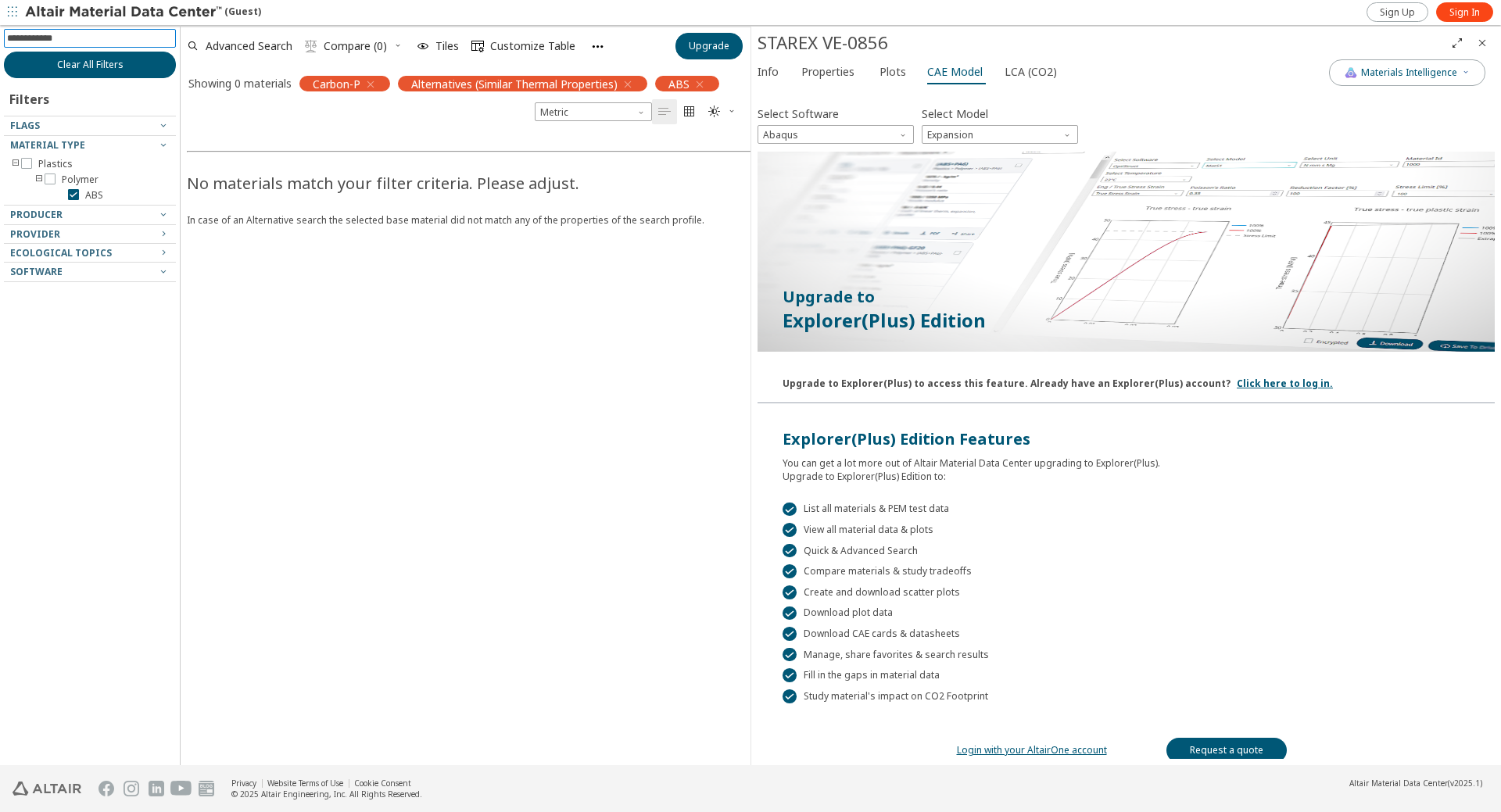
click at [78, 68] on span "Clear All Filters" at bounding box center [91, 65] width 67 height 13
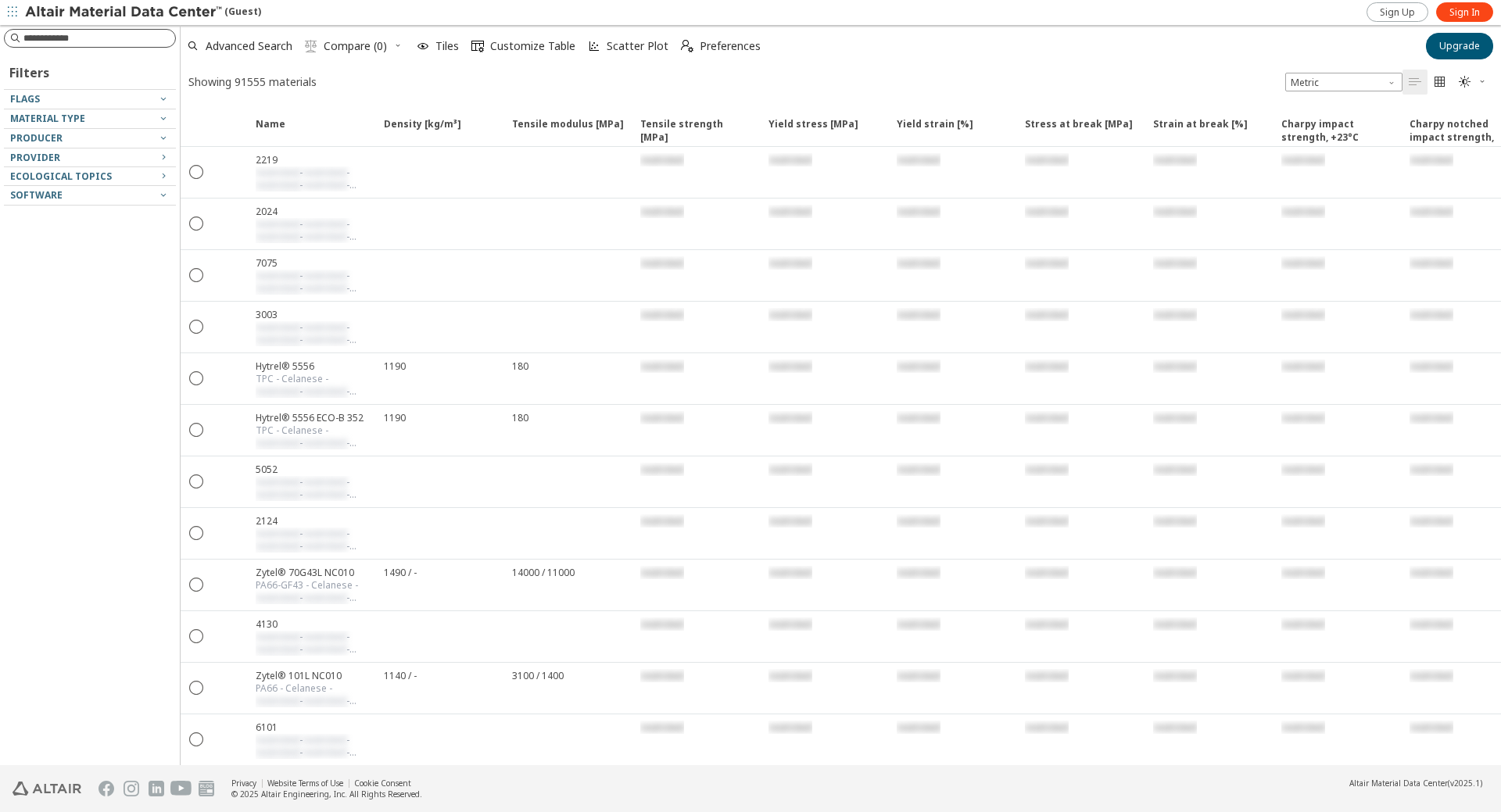
click at [84, 38] on input at bounding box center [99, 38] width 152 height 16
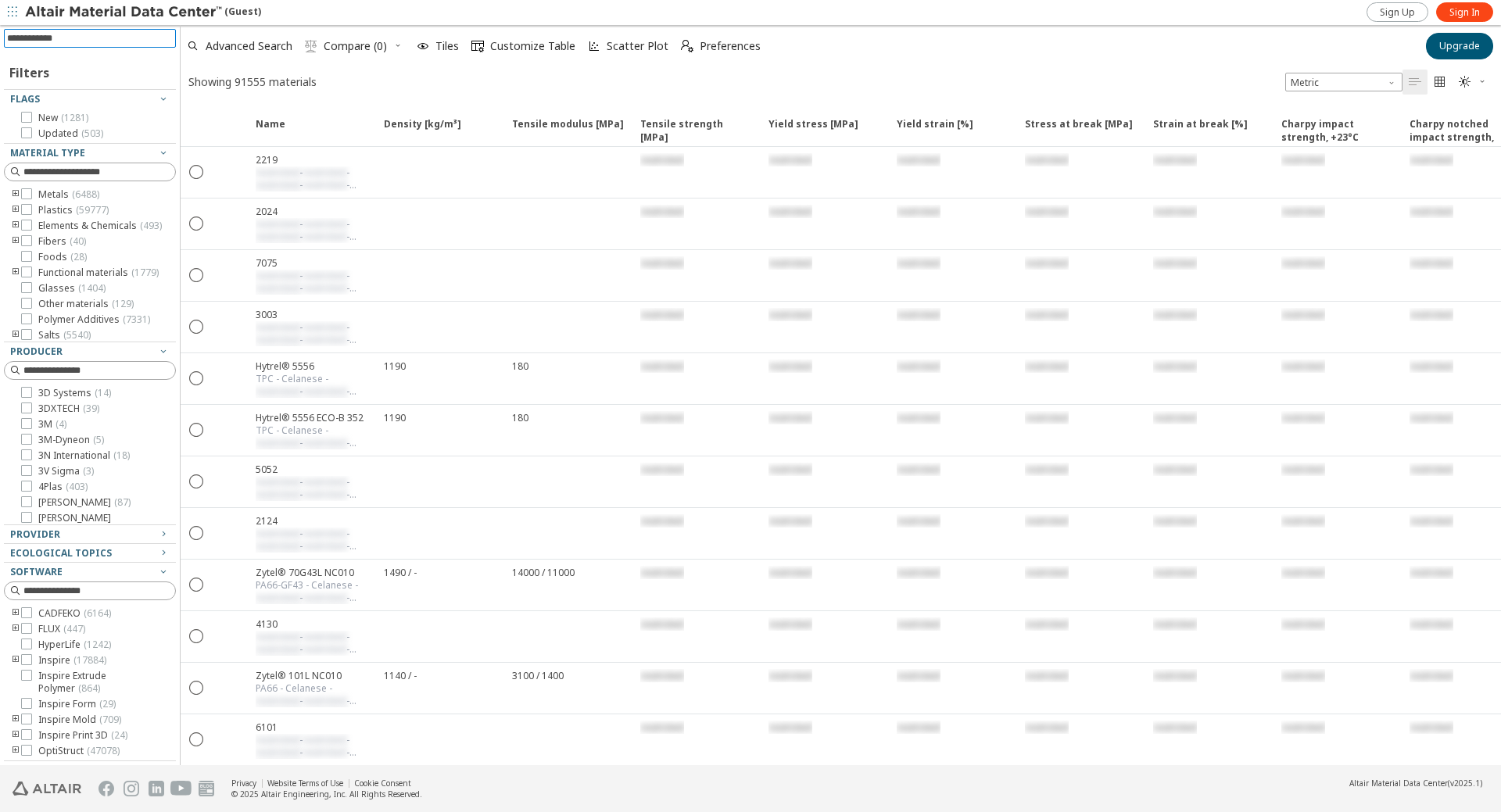
paste input "********"
type input "********"
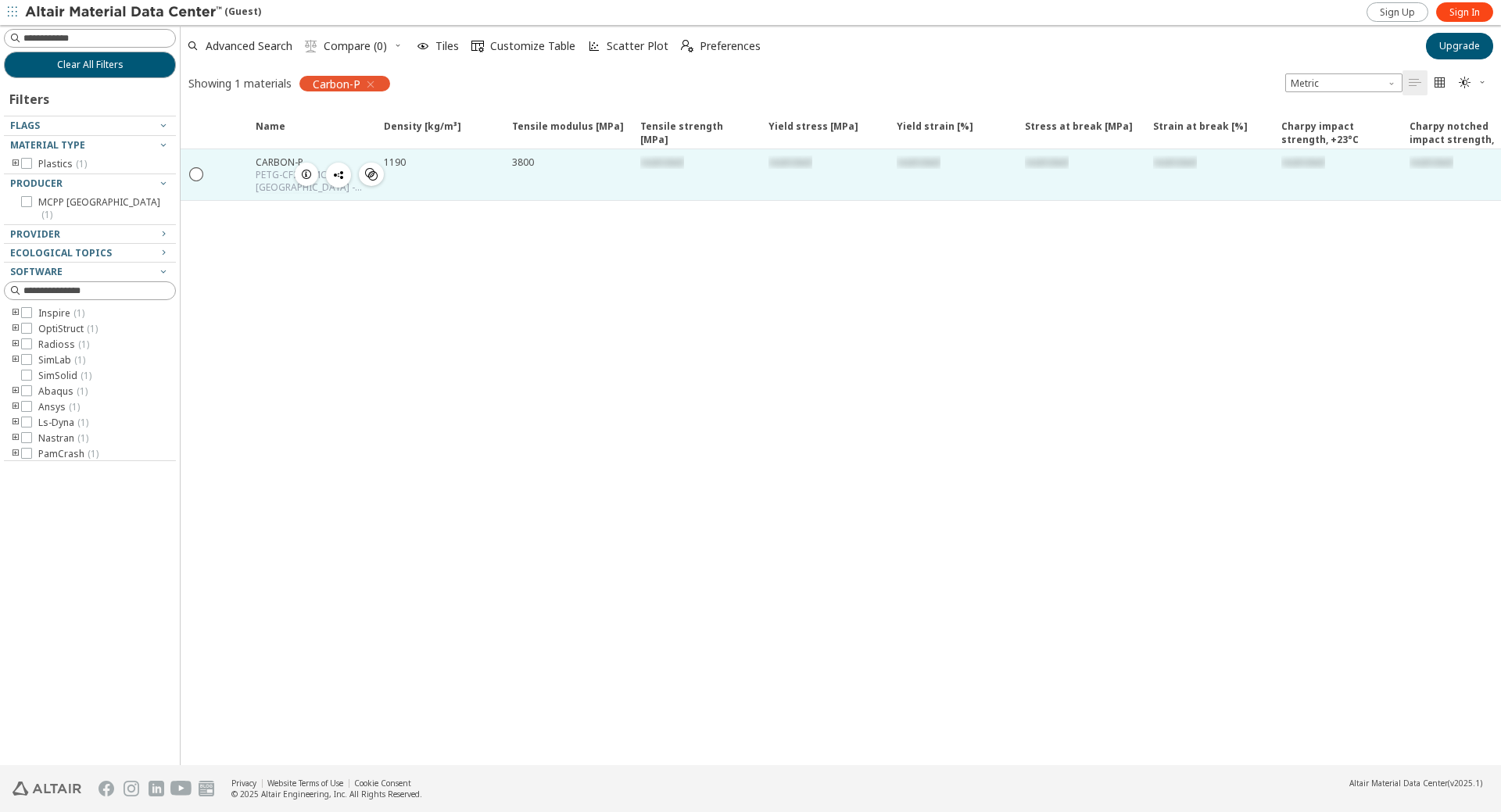
click at [274, 164] on div "CARBON-P" at bounding box center [315, 162] width 119 height 13
click at [304, 170] on icon "button" at bounding box center [307, 175] width 13 height 13
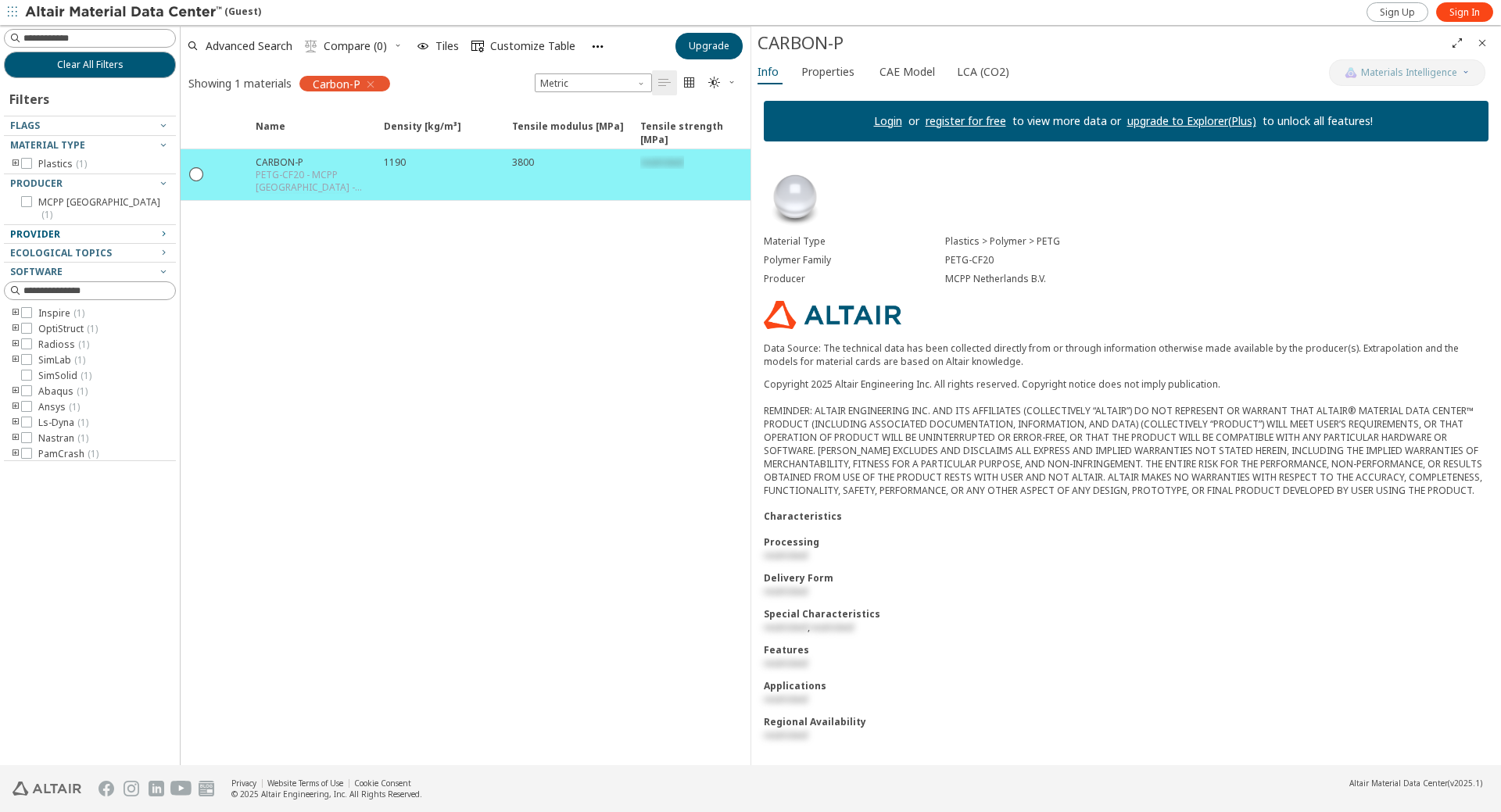
click at [165, 227] on icon "button" at bounding box center [164, 234] width 13 height 13
click at [597, 46] on icon "button" at bounding box center [598, 46] width 13 height 13
click at [592, 43] on icon "button" at bounding box center [598, 46] width 13 height 13
click at [592, 46] on icon "button" at bounding box center [598, 46] width 13 height 13
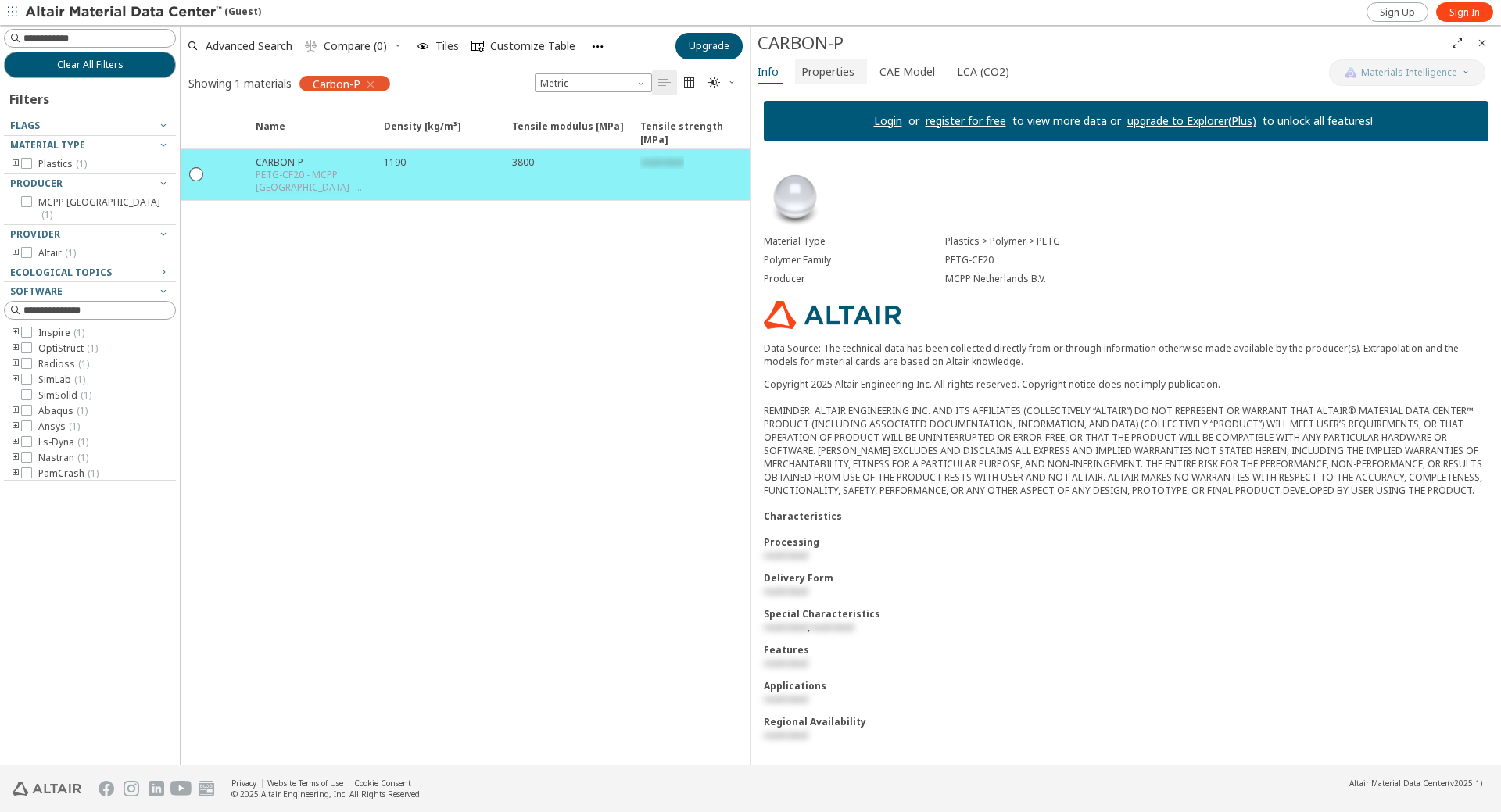
scroll to position [0, 0]
click at [830, 72] on span "Properties" at bounding box center [828, 71] width 54 height 25
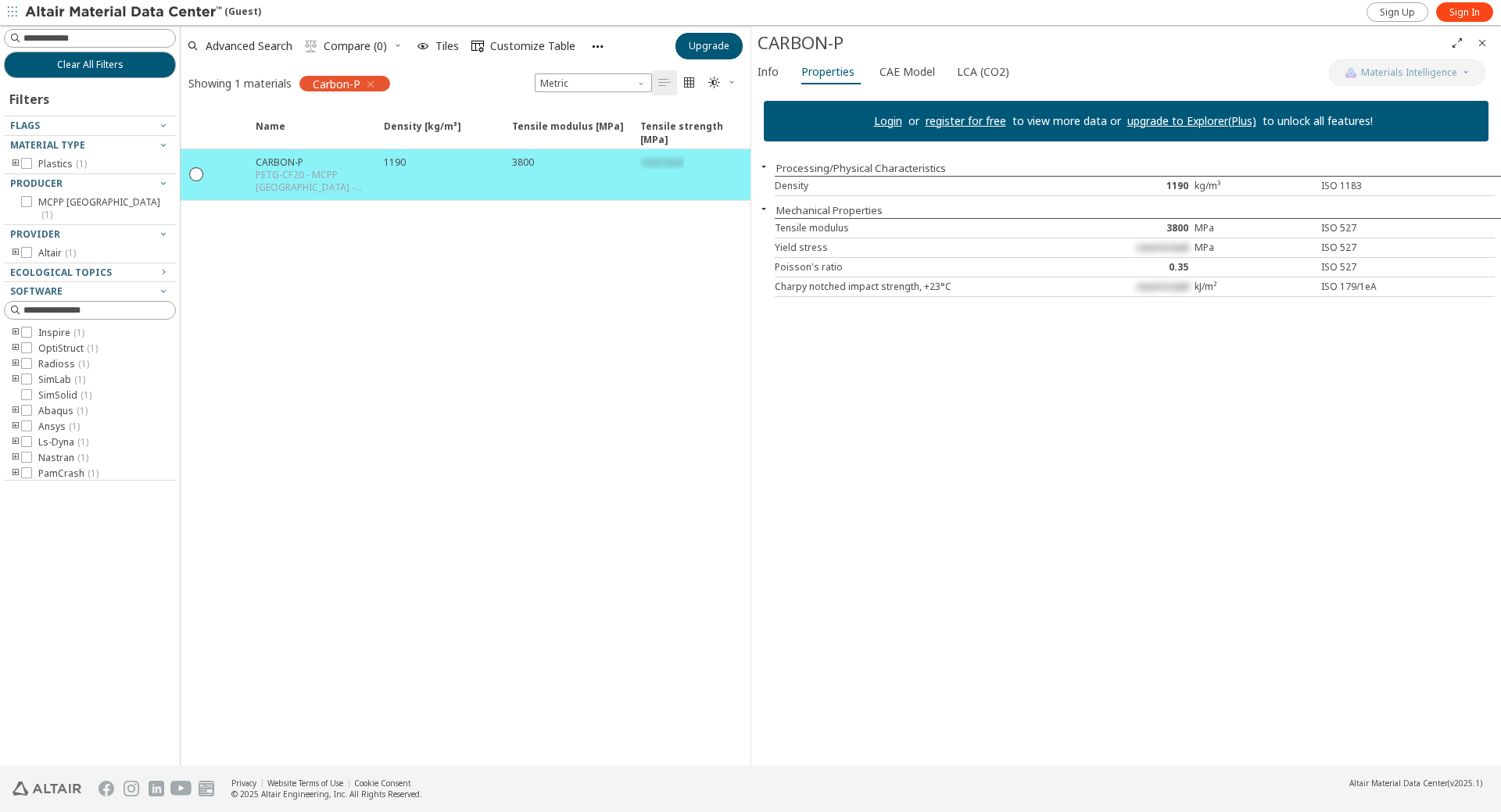
click at [764, 210] on icon "button" at bounding box center [764, 209] width 13 height 13
click at [921, 74] on span "CAE Model" at bounding box center [908, 71] width 55 height 25
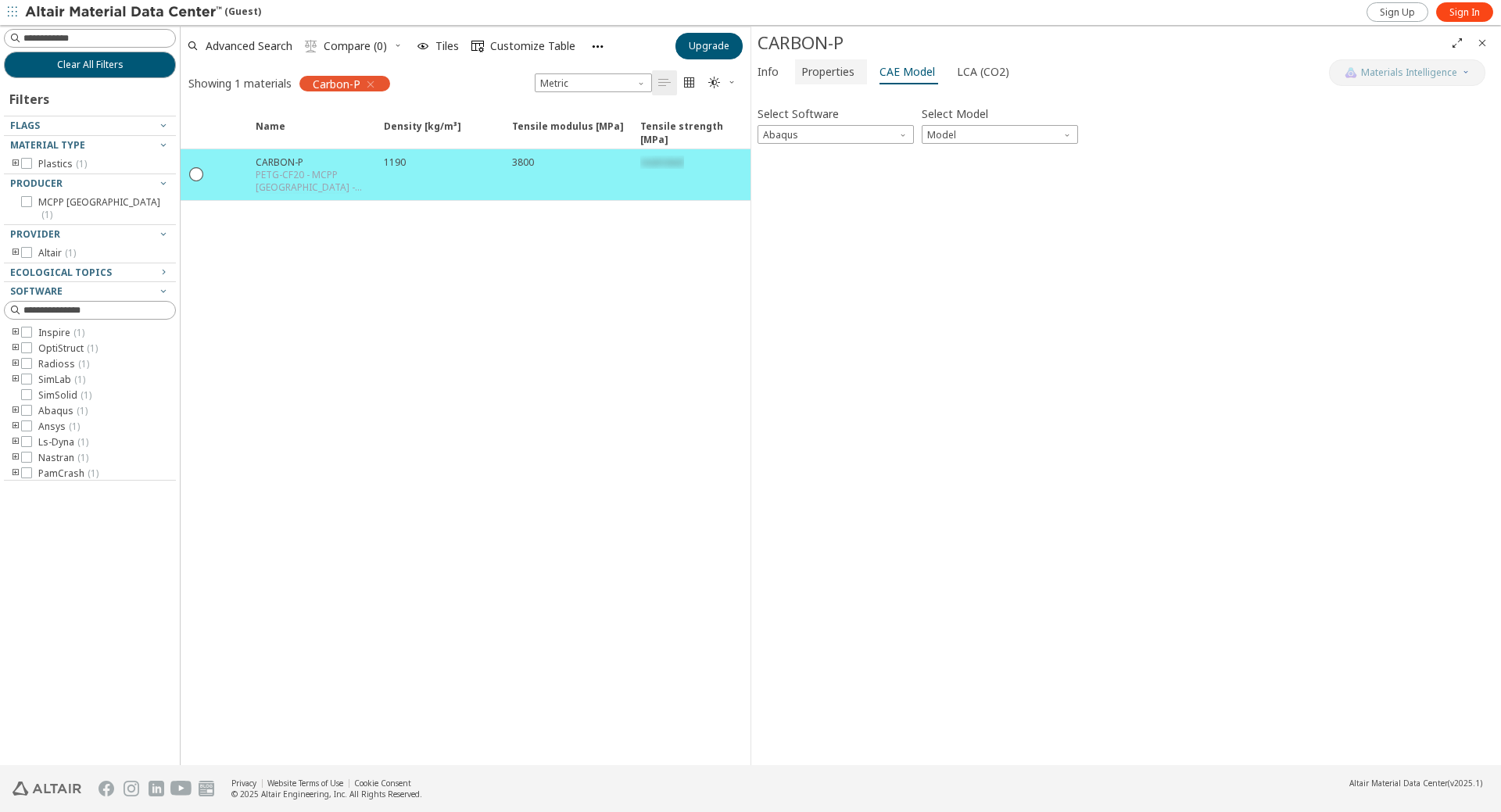
click at [837, 73] on span "Properties" at bounding box center [828, 71] width 54 height 25
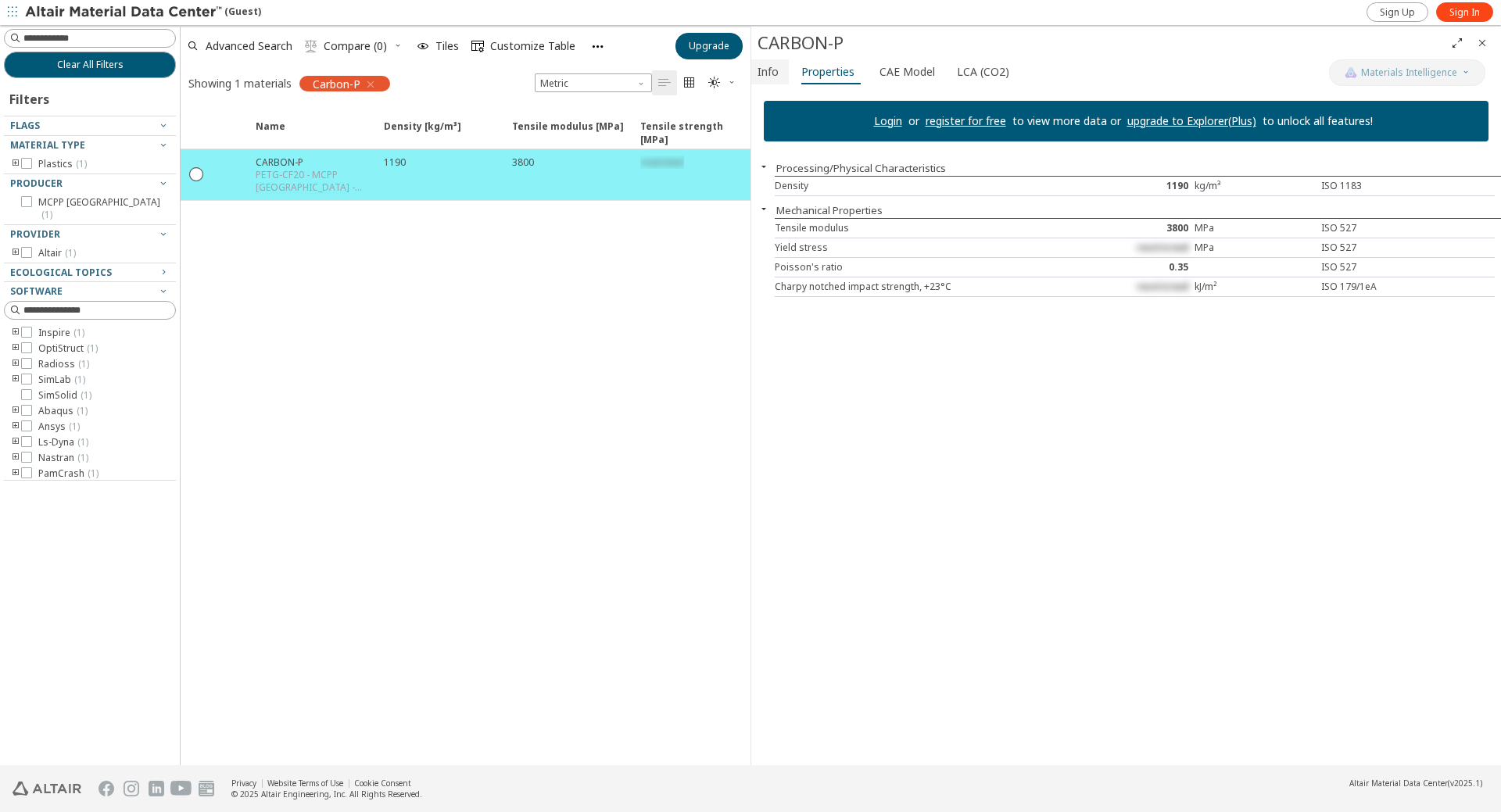
click at [775, 74] on span "Info" at bounding box center [768, 71] width 21 height 25
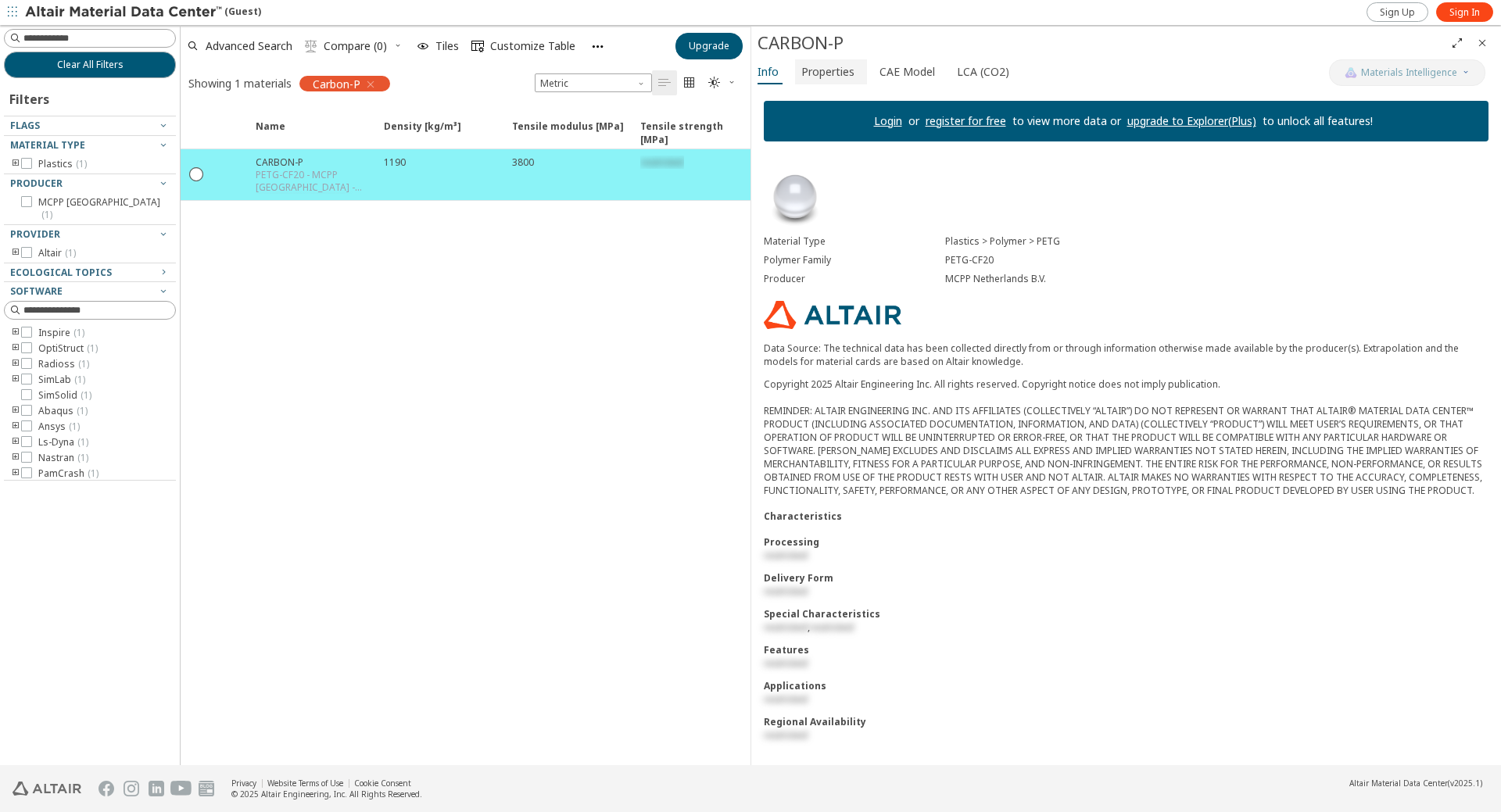
click at [821, 72] on span "Properties" at bounding box center [828, 71] width 54 height 25
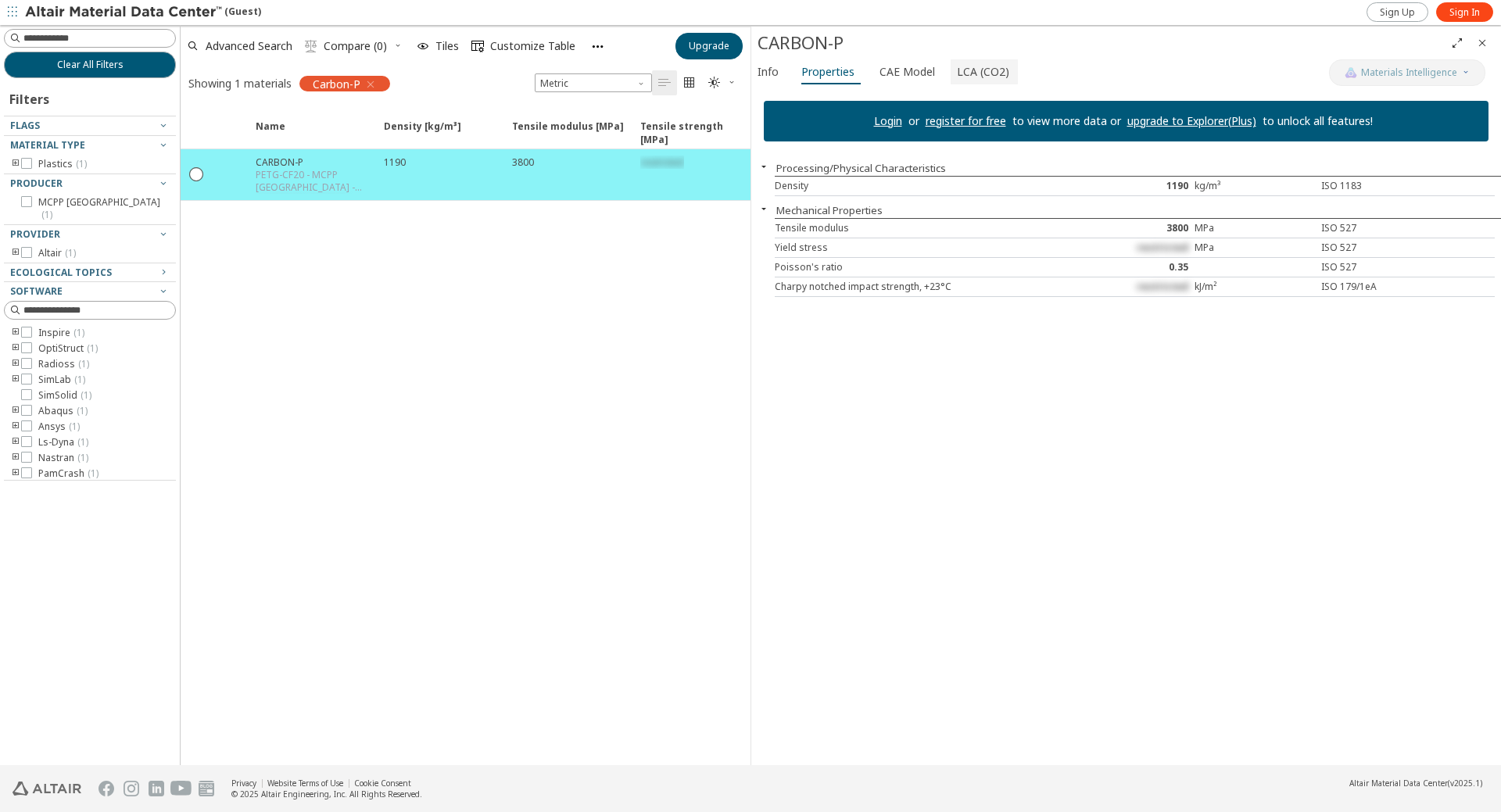
click at [963, 68] on span "LCA (CO2)" at bounding box center [982, 71] width 53 height 25
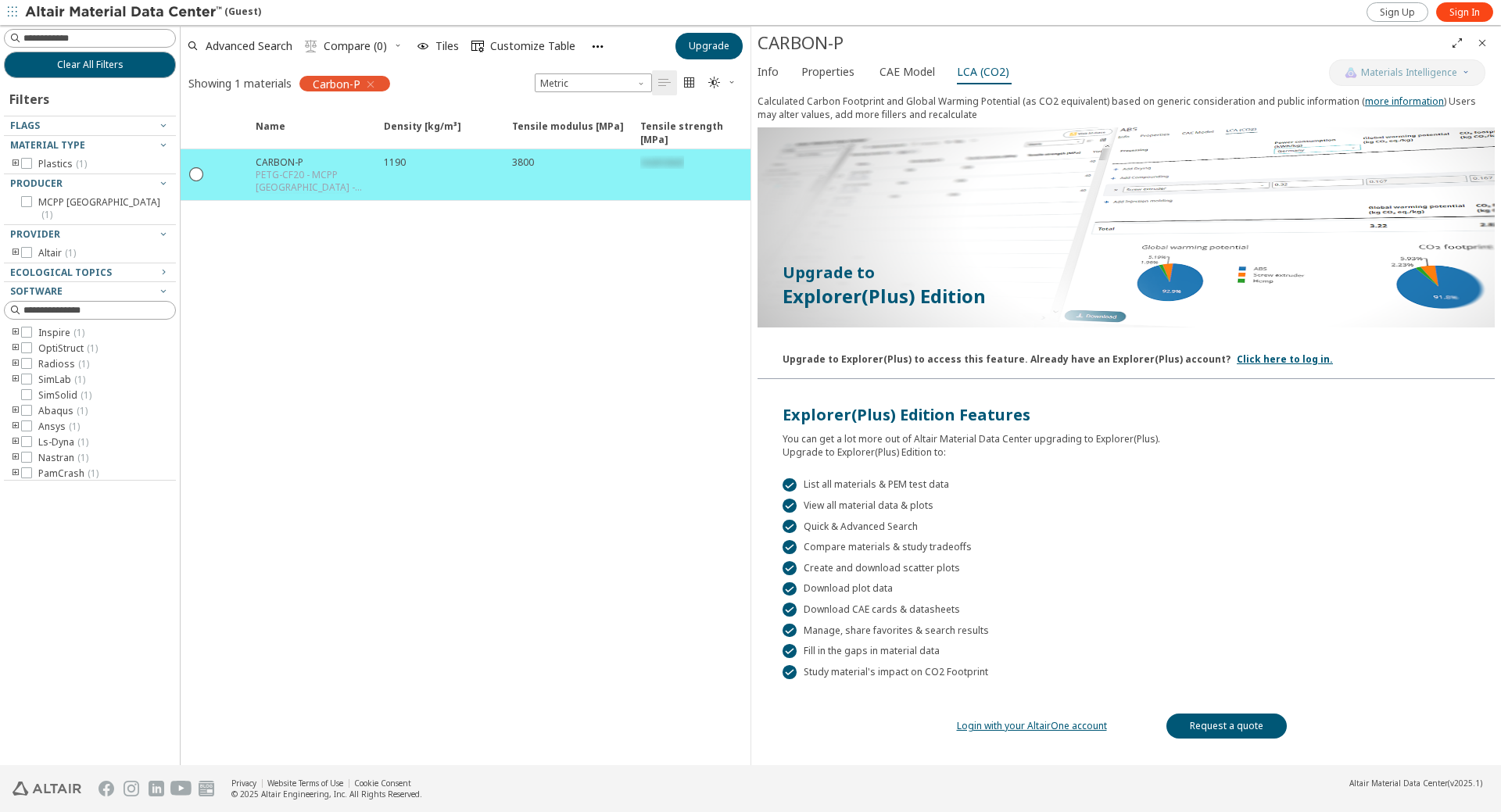
click at [790, 71] on div "Info Properties CAE Model LCA (CO2)" at bounding box center [1040, 73] width 578 height 29
click at [778, 70] on span "Info" at bounding box center [768, 71] width 21 height 25
